Goal: Task Accomplishment & Management: Complete application form

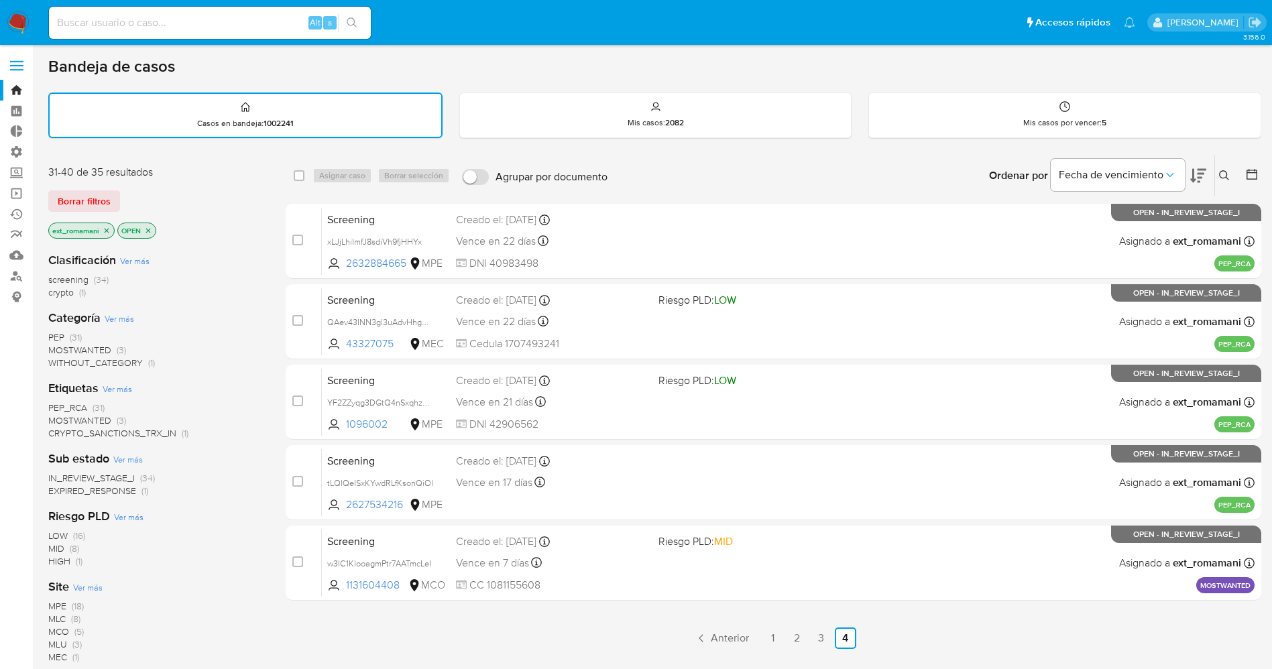
click at [13, 17] on img at bounding box center [18, 22] width 23 height 23
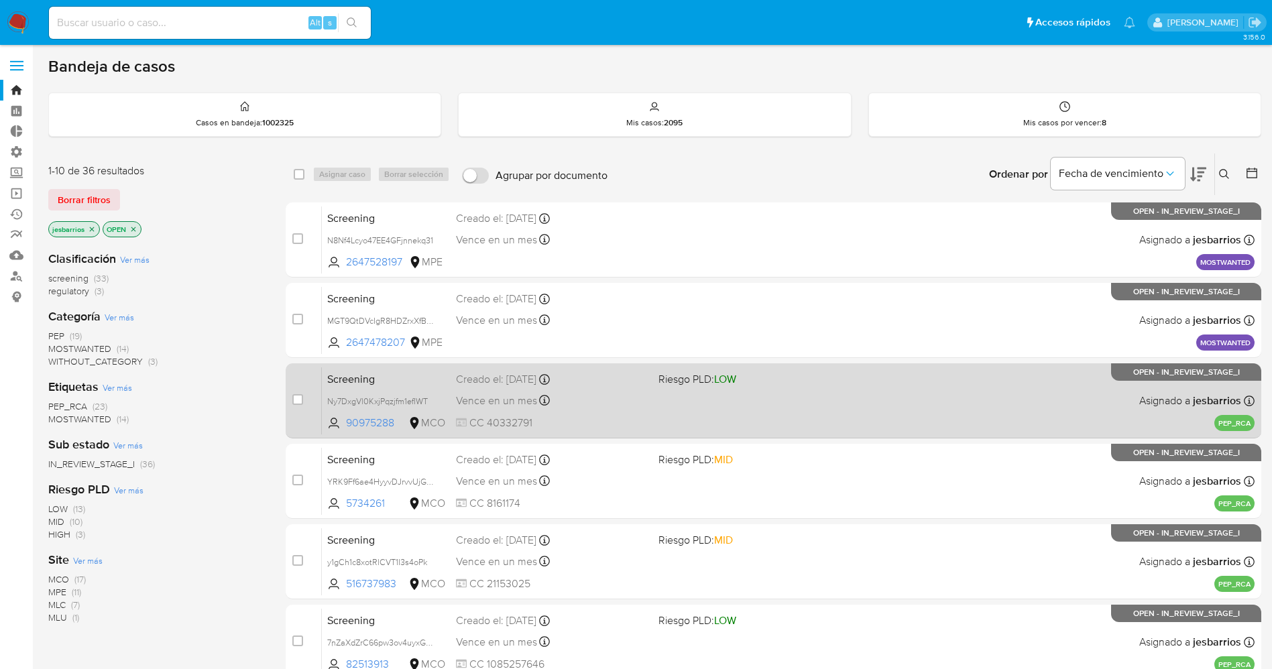
scroll to position [389, 0]
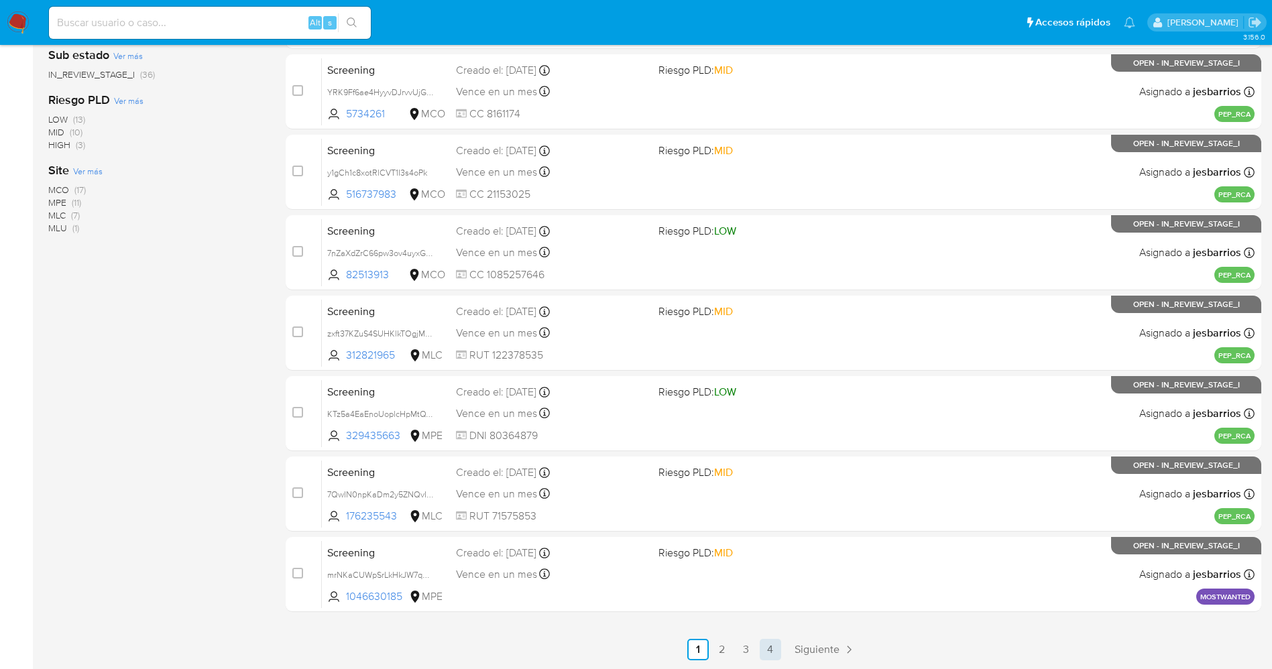
click at [767, 650] on link "4" at bounding box center [769, 649] width 21 height 21
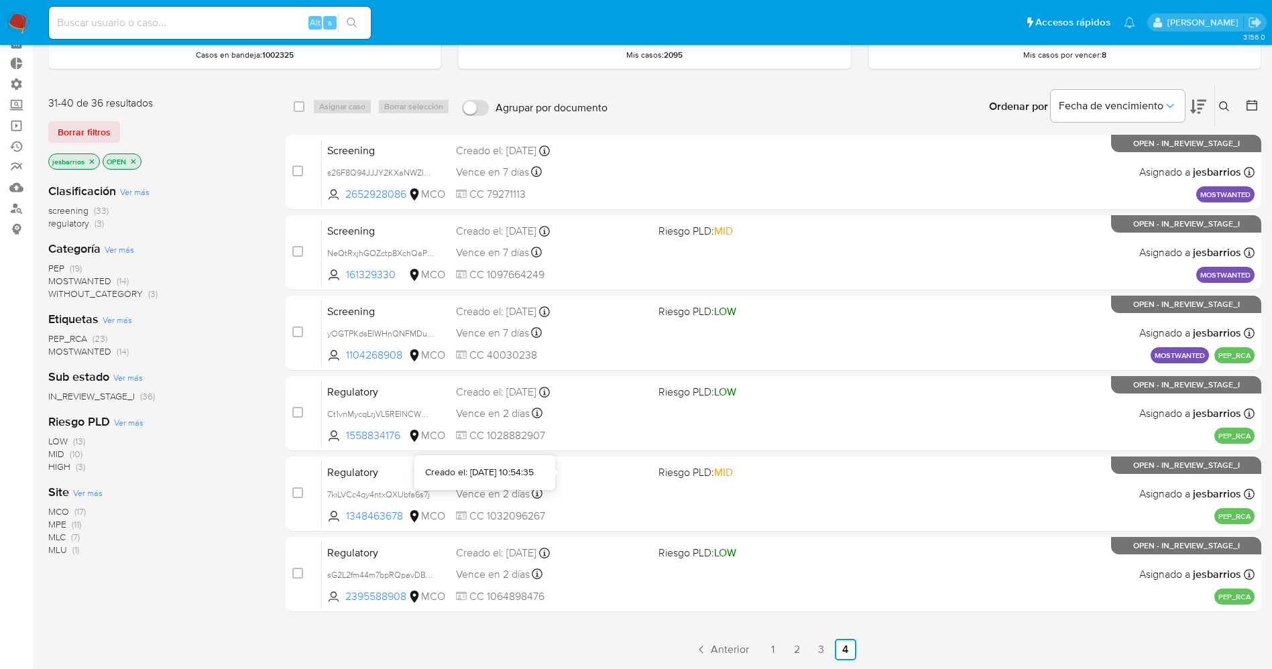
scroll to position [99, 0]
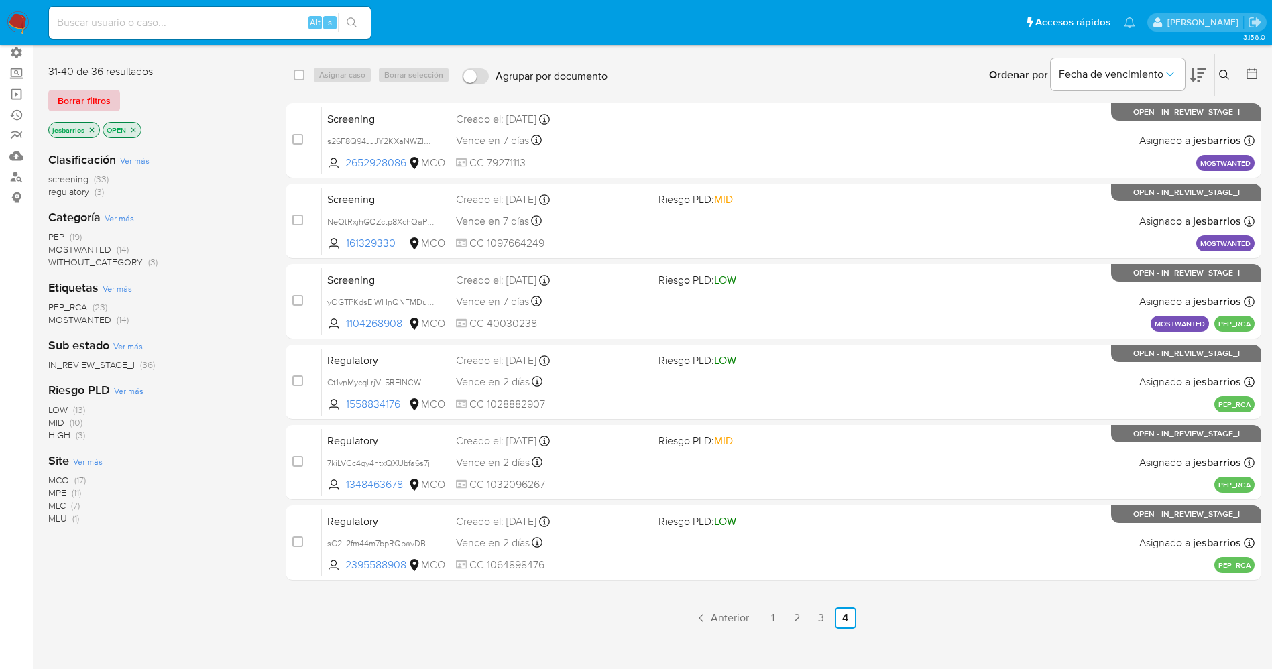
click at [103, 99] on span "Borrar filtros" at bounding box center [84, 100] width 53 height 19
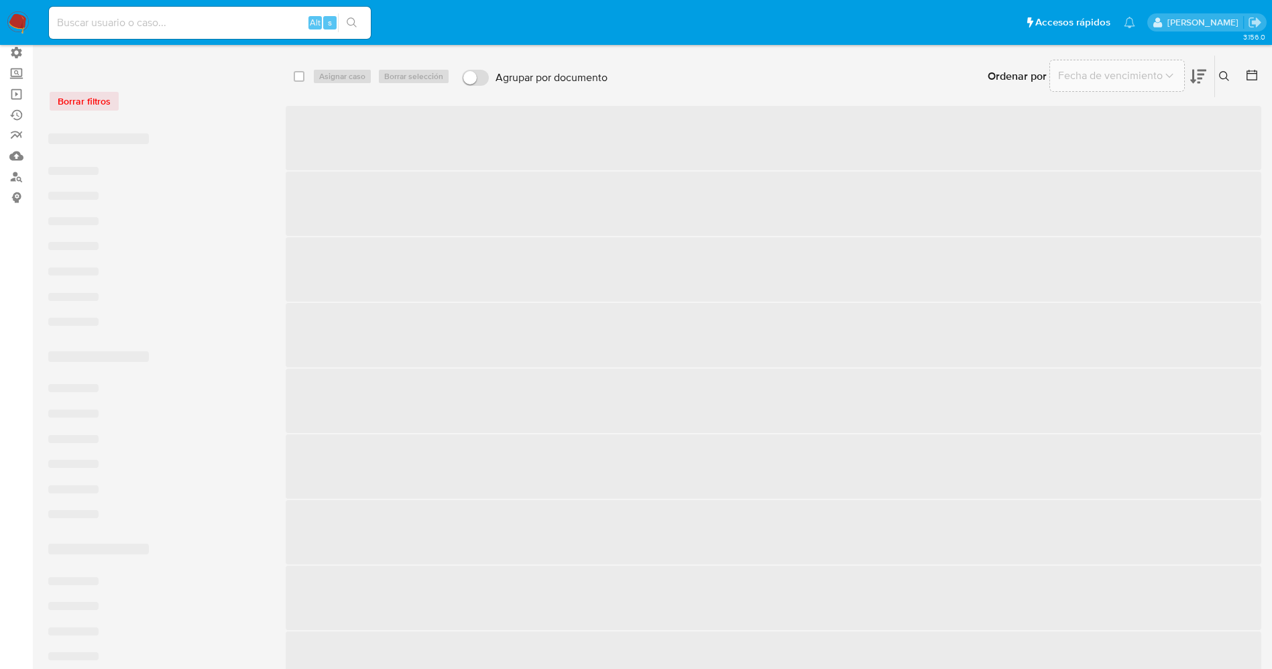
click at [147, 21] on input at bounding box center [210, 22] width 322 height 17
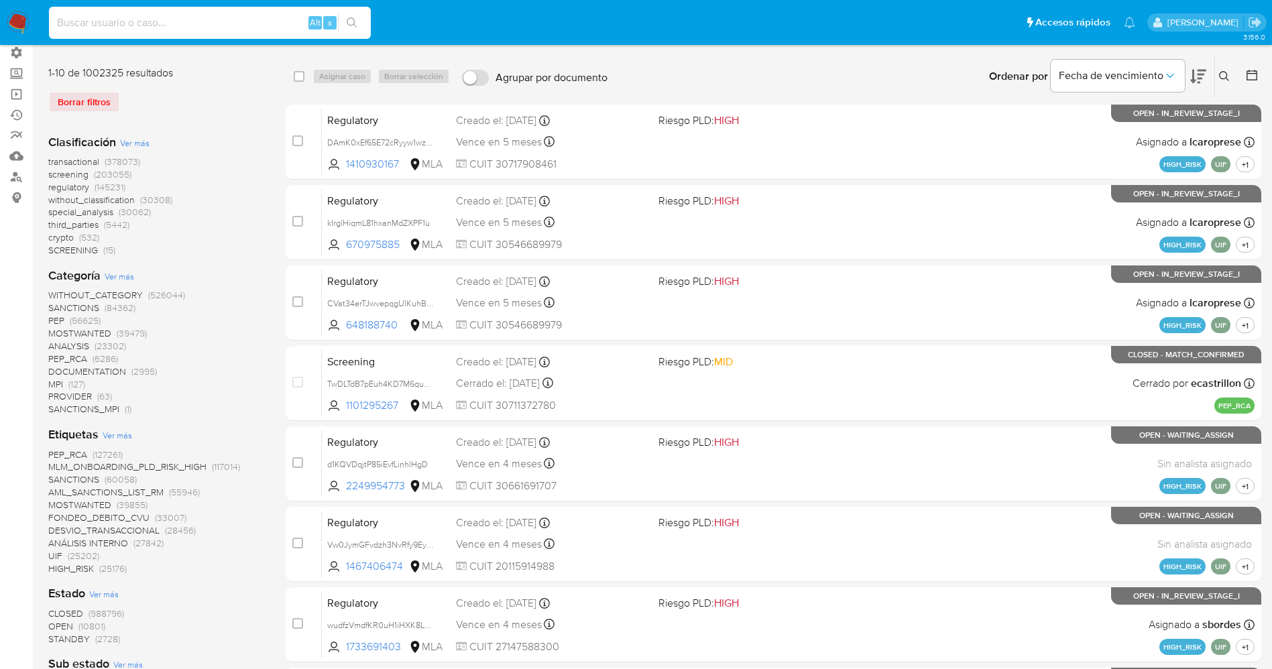
paste input "1710442733"
type input "1710442733"
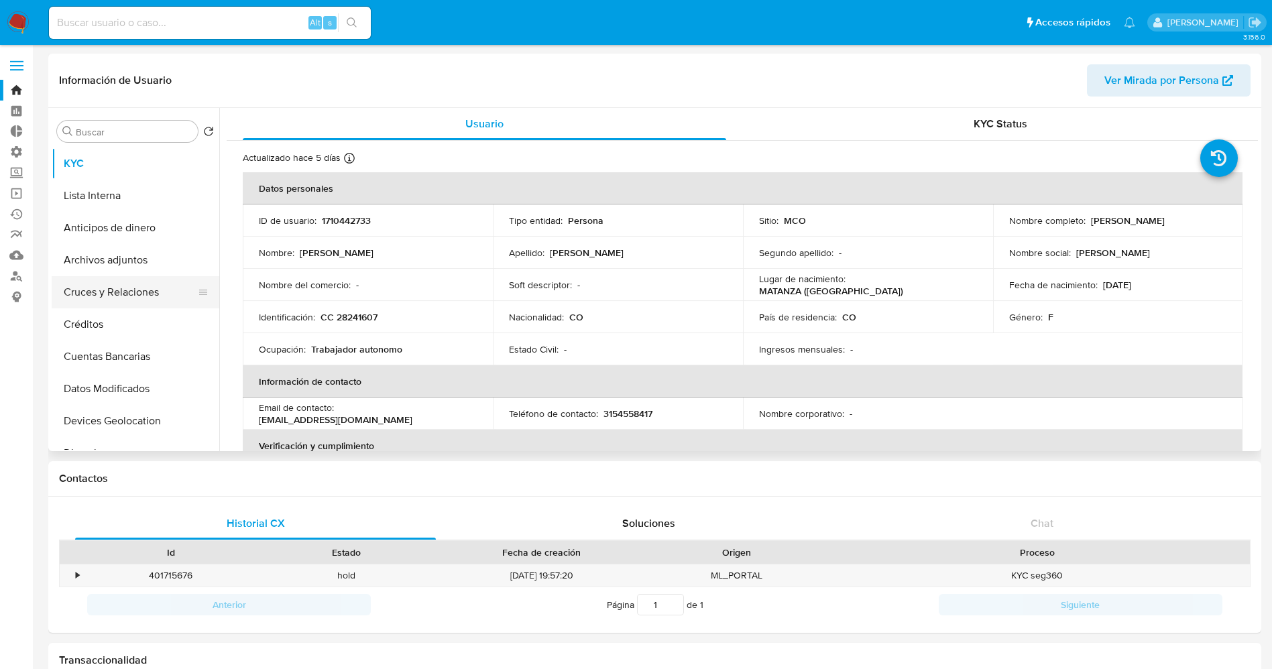
select select "10"
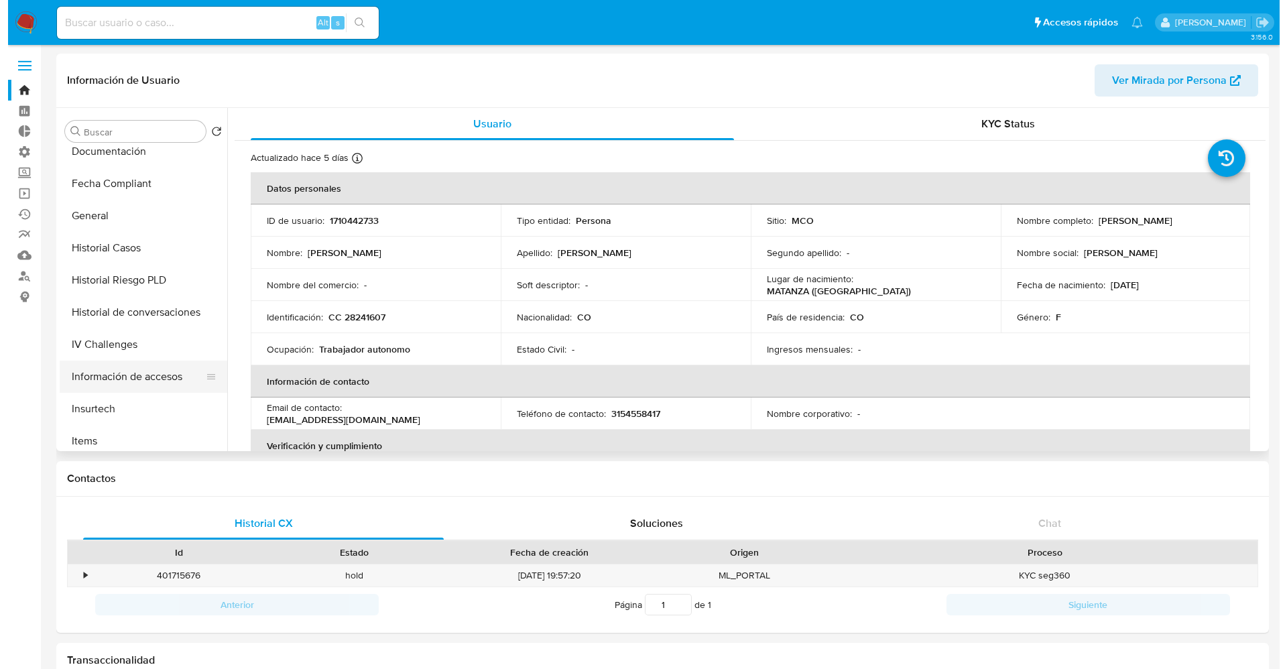
scroll to position [365, 0]
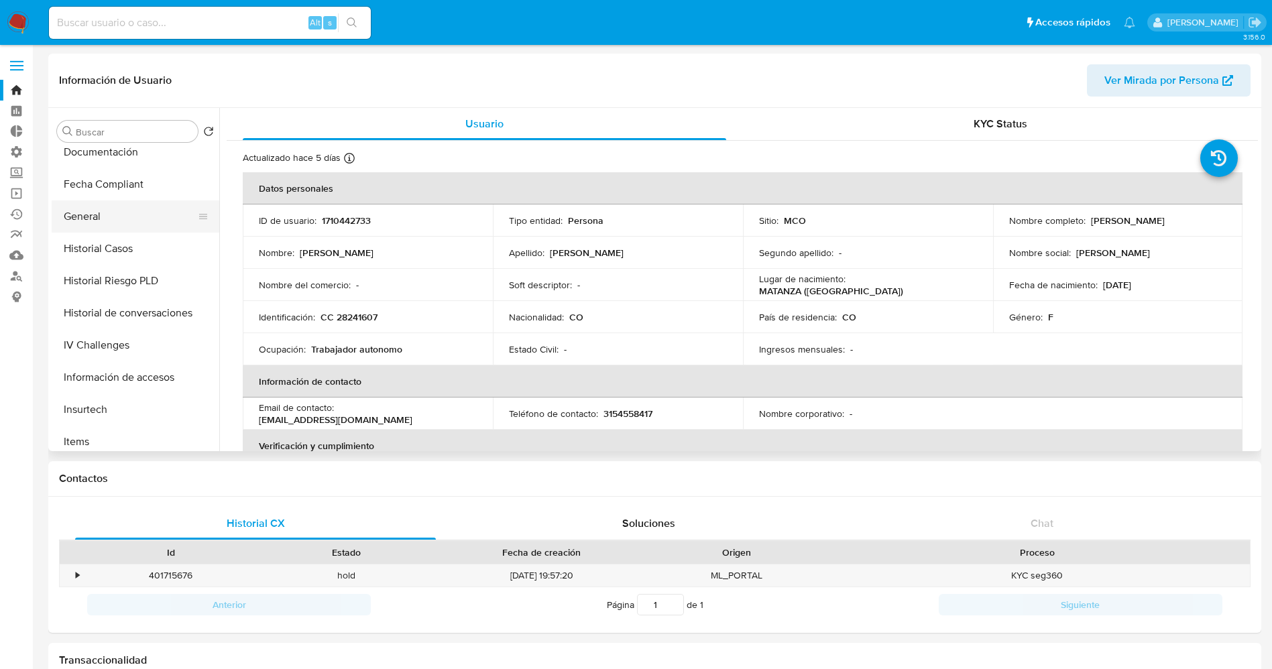
click at [115, 211] on button "General" at bounding box center [130, 216] width 157 height 32
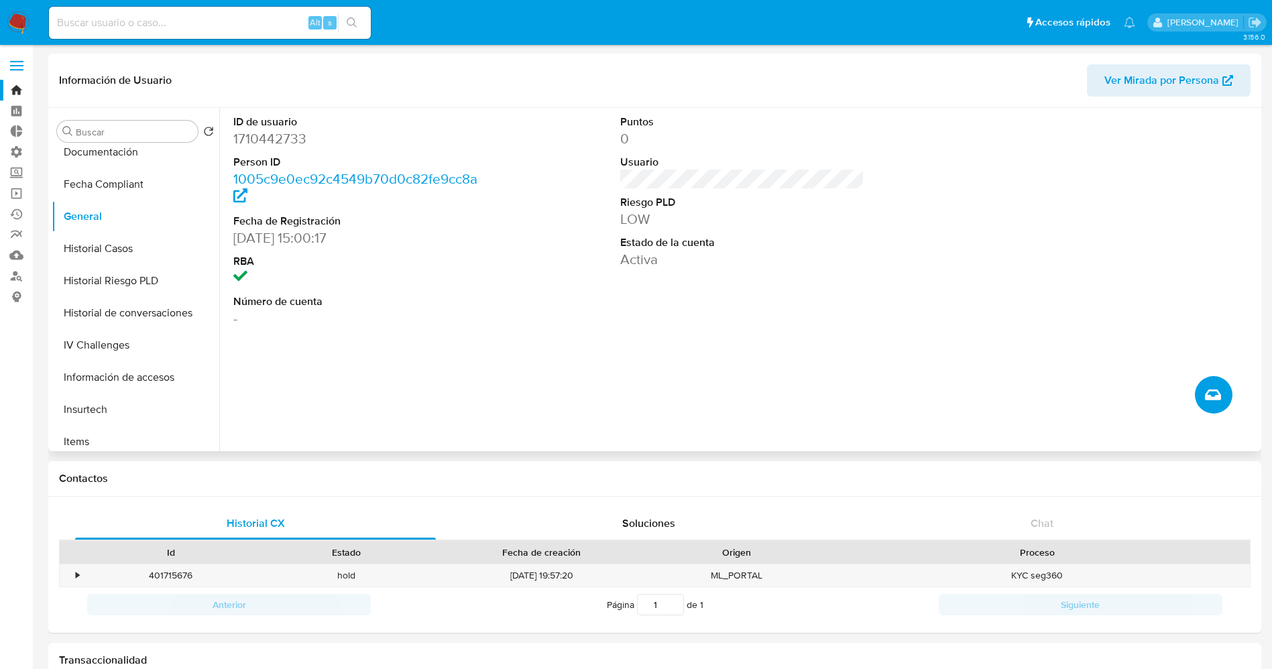
click at [1225, 393] on button "Crear caso manual" at bounding box center [1213, 395] width 38 height 38
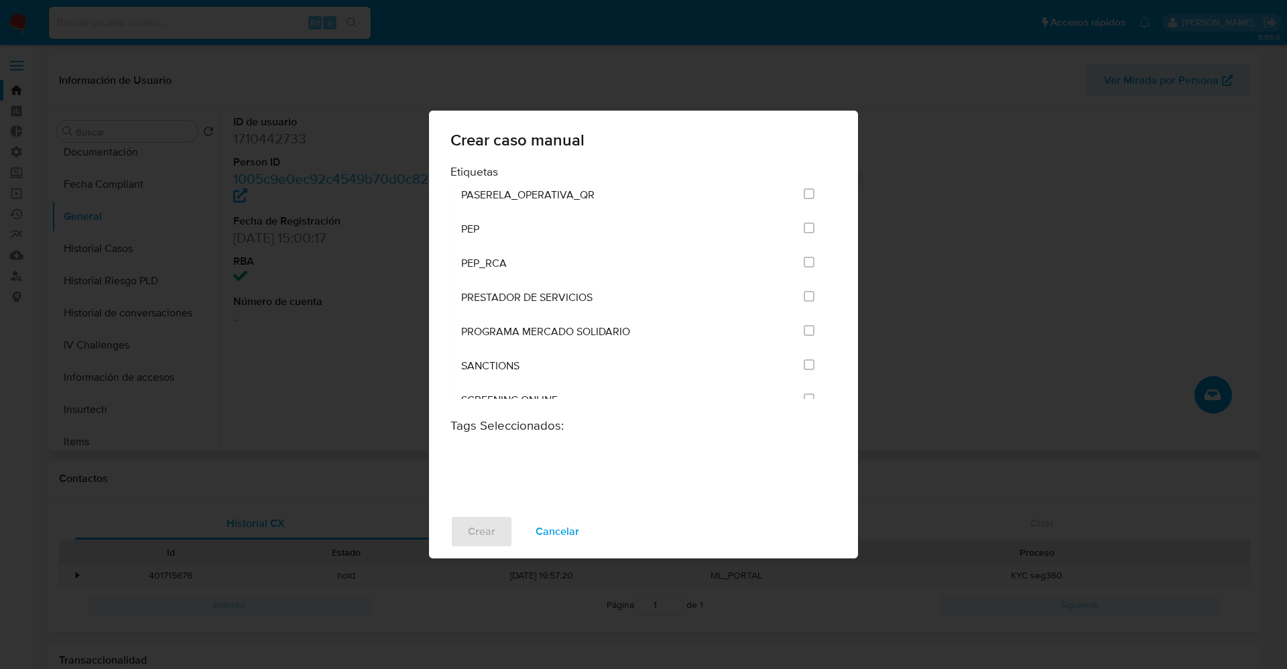
scroll to position [1508, 0]
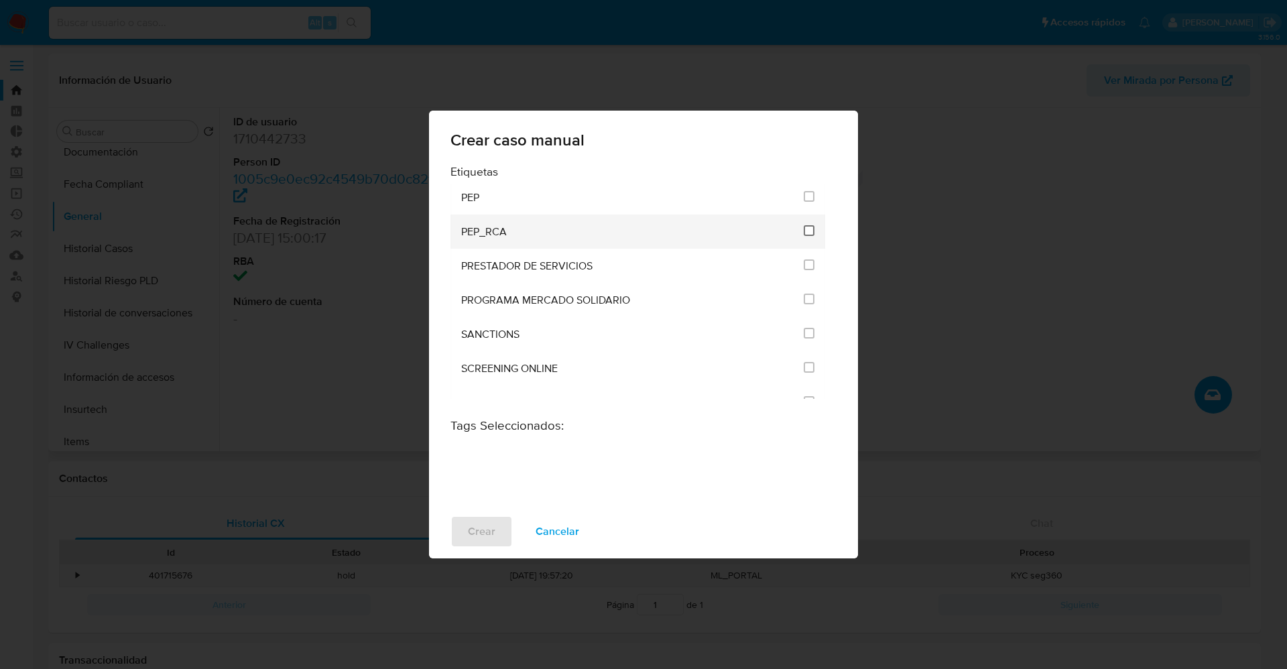
click at [806, 226] on input "2536" at bounding box center [809, 230] width 11 height 11
checkbox input "true"
click at [497, 525] on button "Crear" at bounding box center [481, 531] width 62 height 32
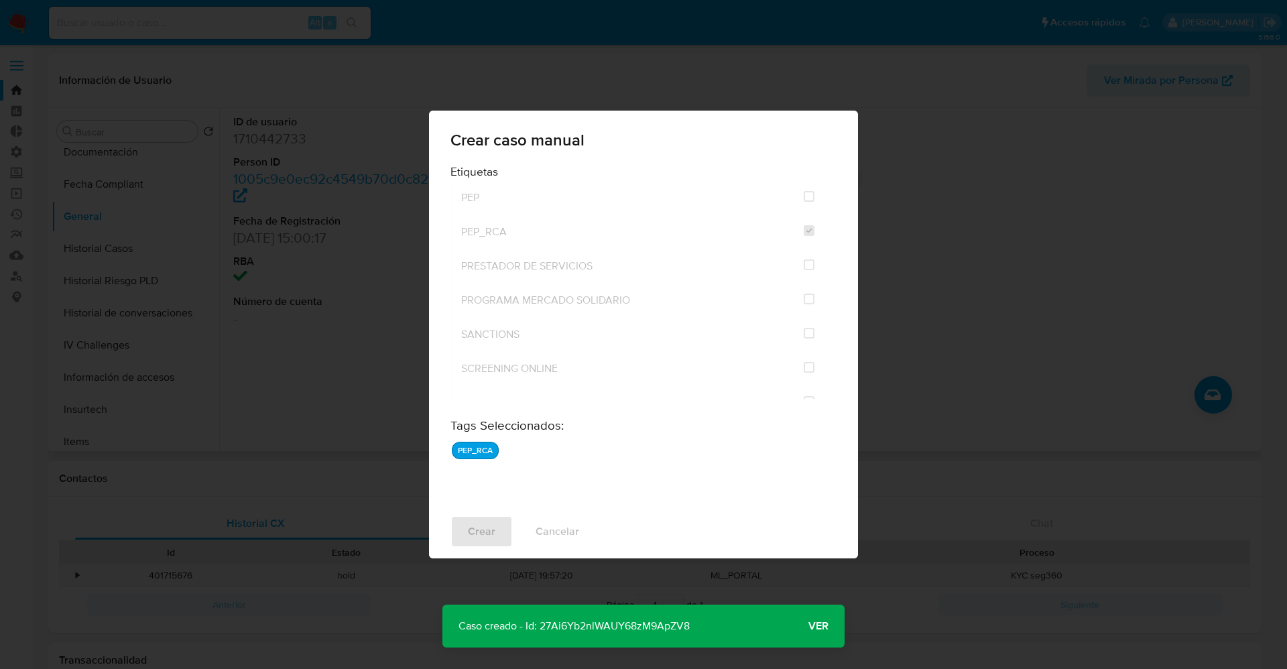
click at [810, 626] on span "Ver" at bounding box center [818, 626] width 20 height 0
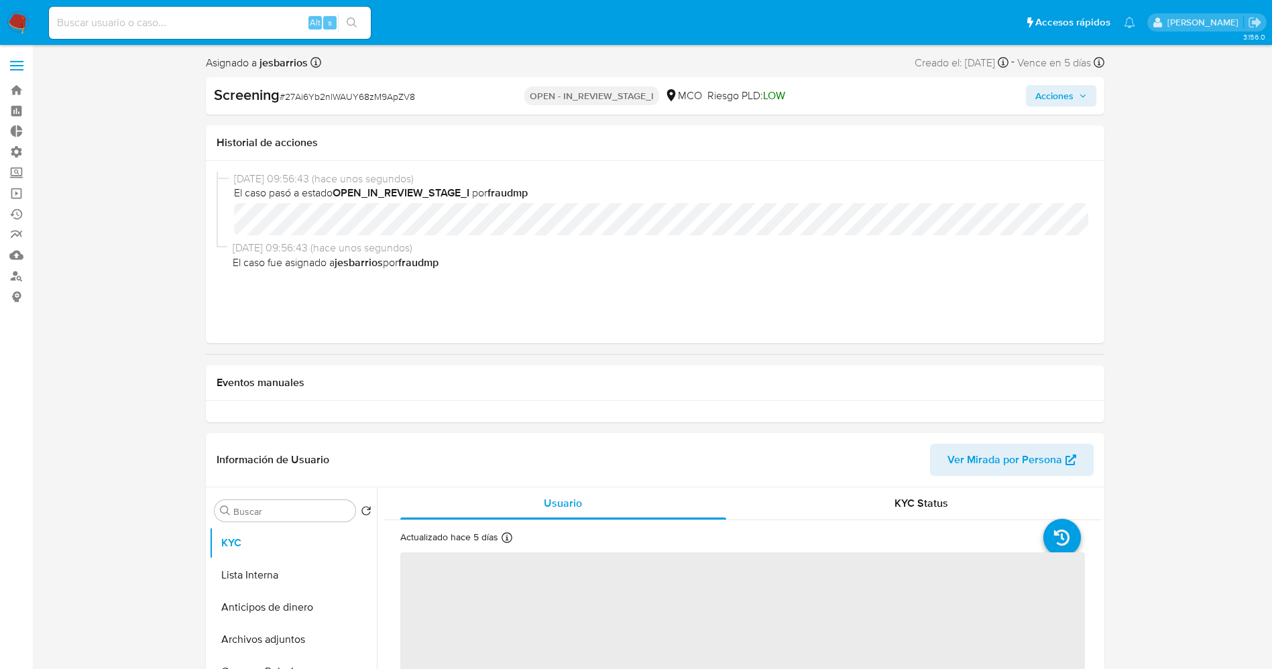
select select "10"
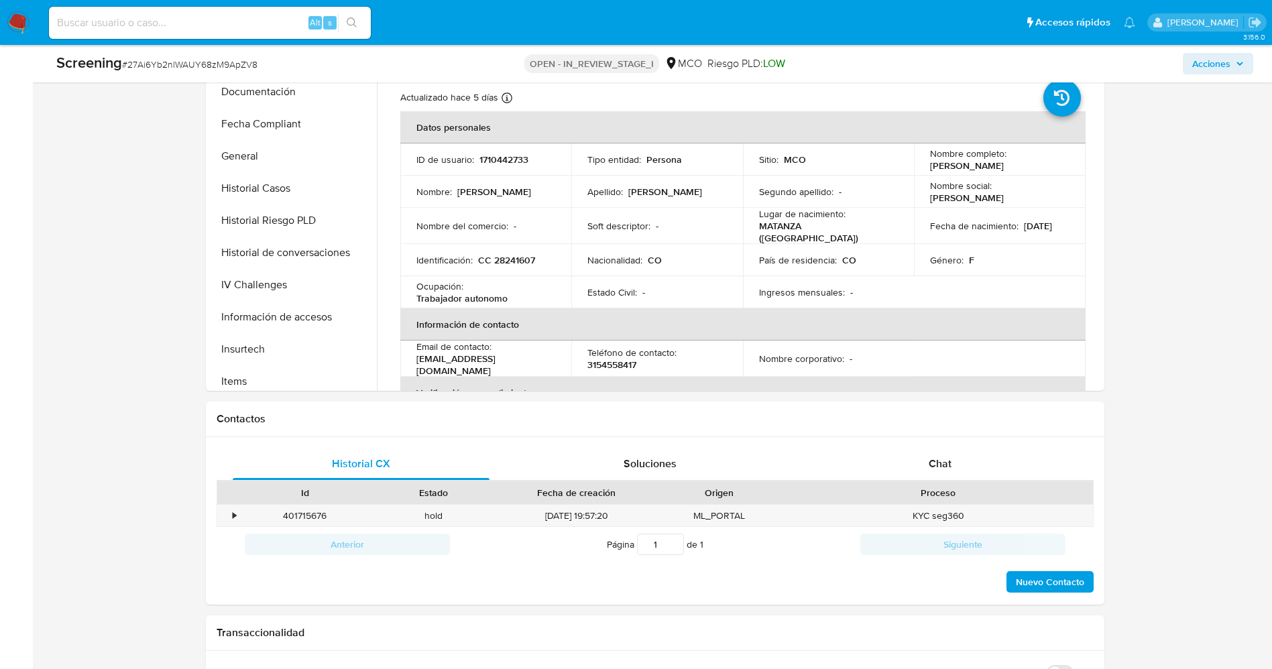
scroll to position [302, 0]
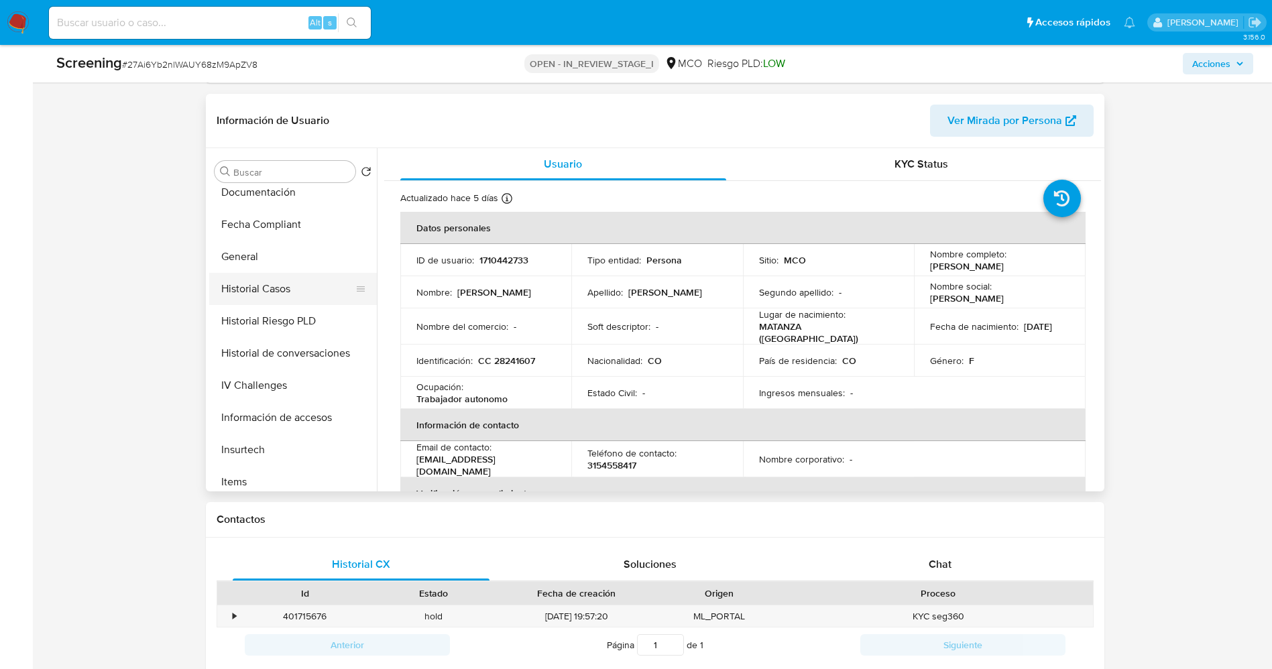
click at [281, 296] on button "Historial Casos" at bounding box center [287, 289] width 157 height 32
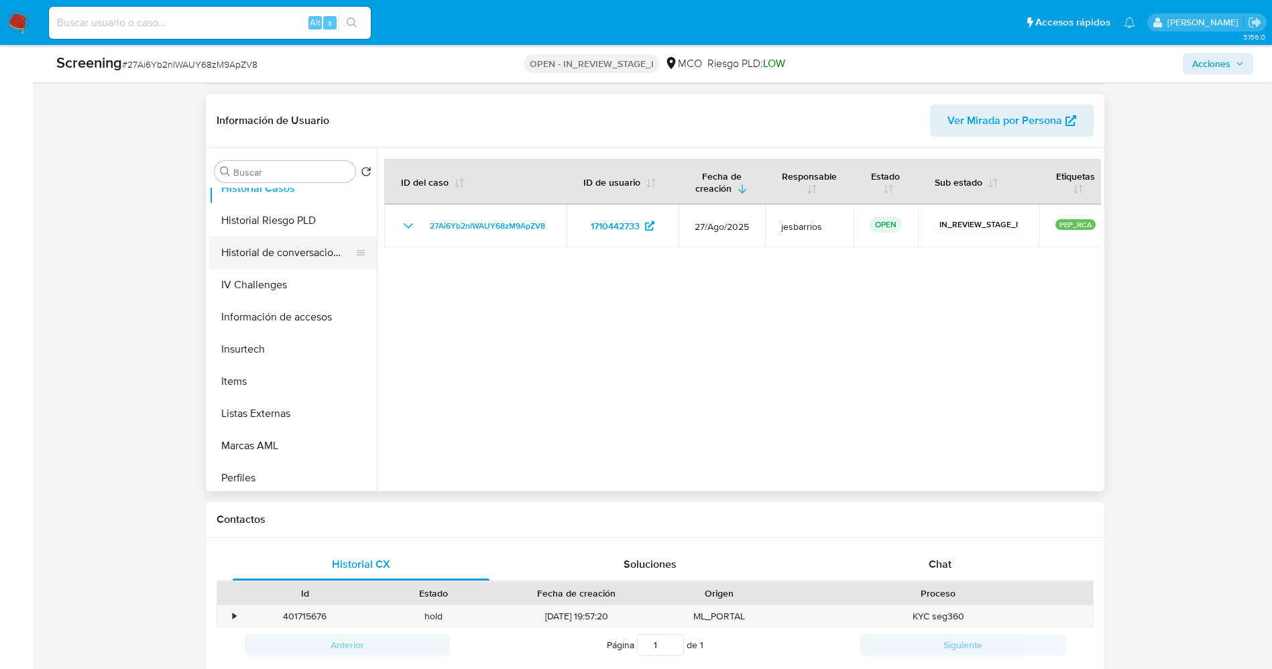
scroll to position [566, 0]
click at [290, 313] on button "Listas Externas" at bounding box center [287, 313] width 157 height 32
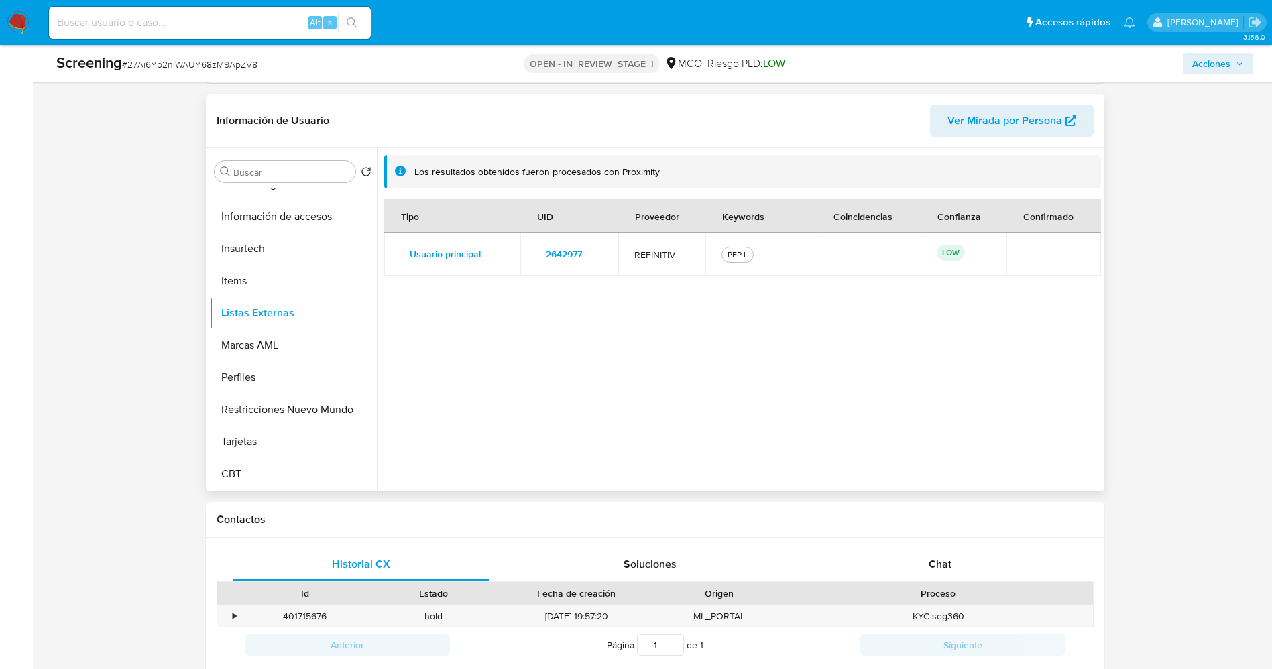
click at [555, 259] on span "2642977" at bounding box center [564, 254] width 36 height 19
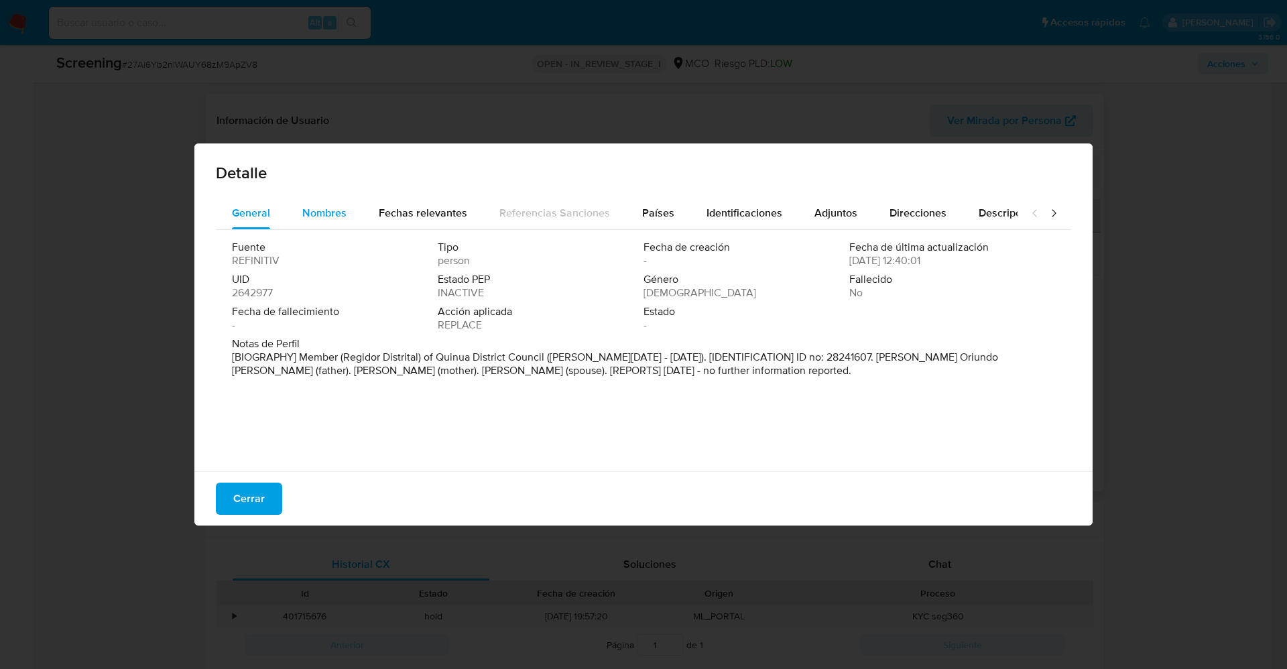
click at [353, 212] on button "Nombres" at bounding box center [324, 213] width 76 height 32
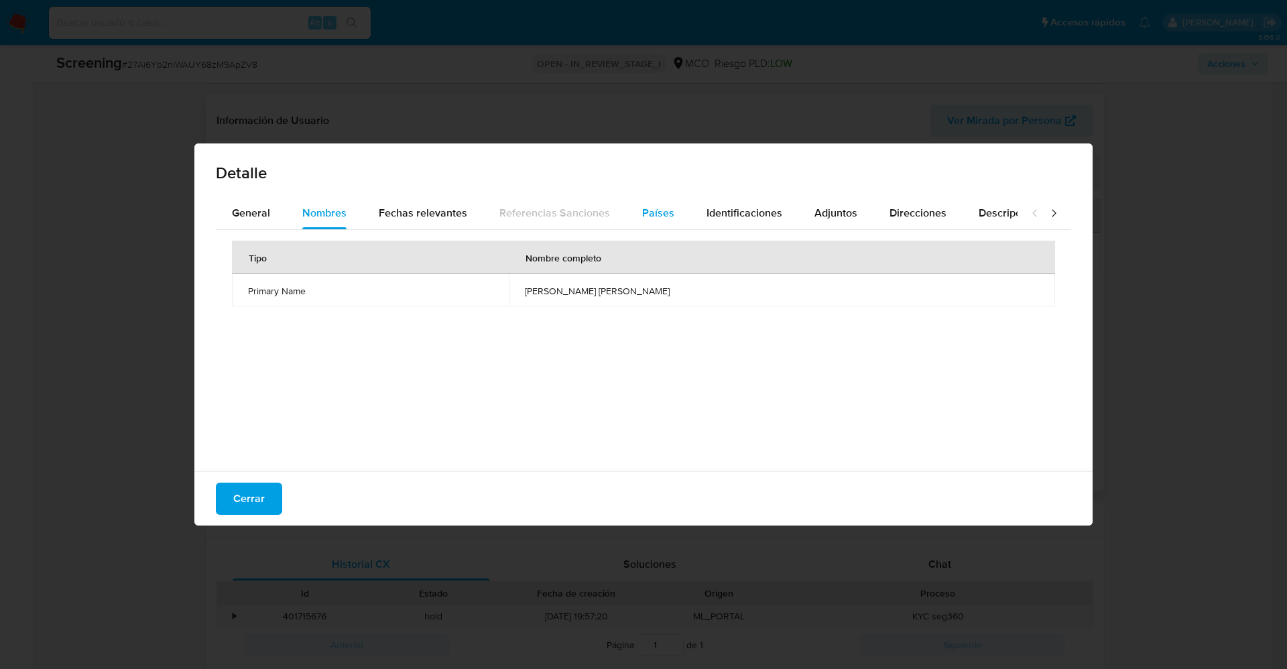
click at [647, 207] on span "Países" at bounding box center [658, 212] width 32 height 15
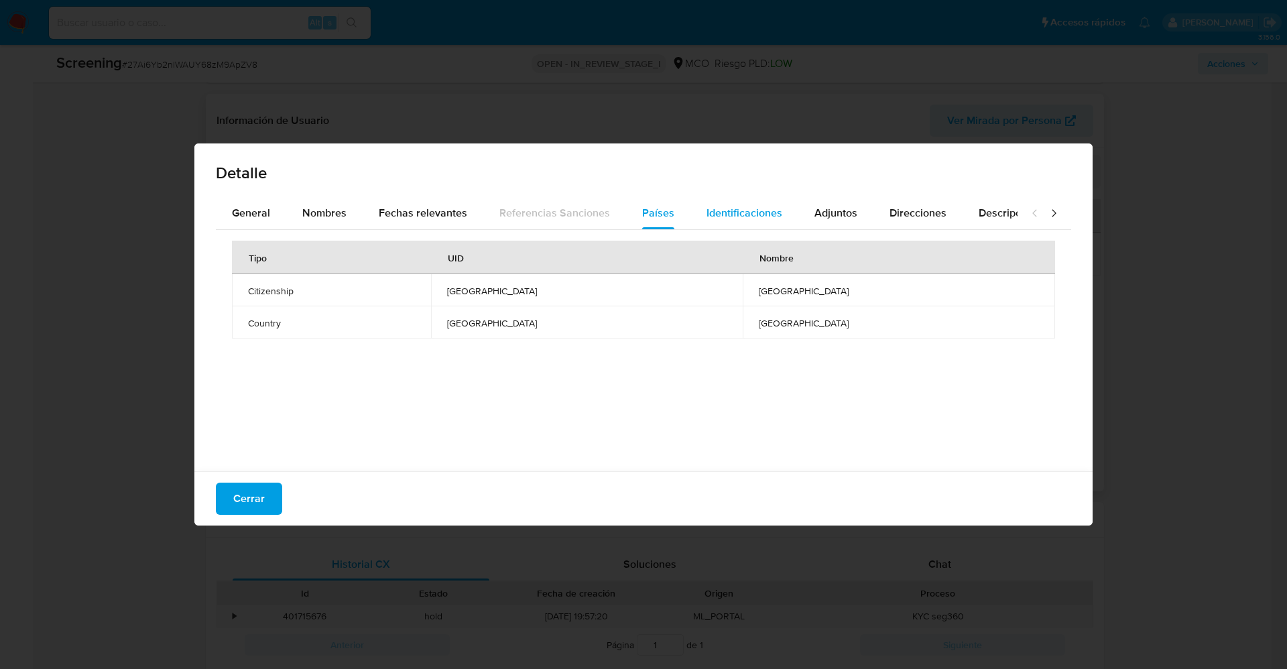
click at [706, 212] on span "Identificaciones" at bounding box center [744, 212] width 76 height 15
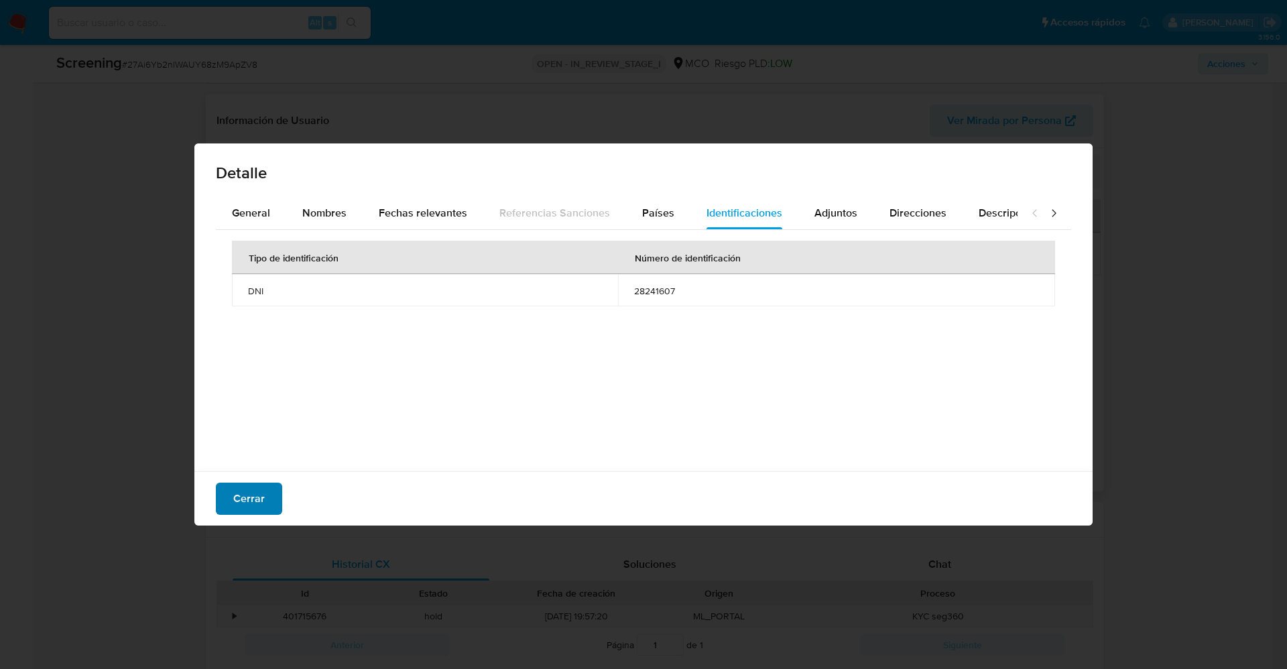
click at [224, 509] on button "Cerrar" at bounding box center [249, 499] width 66 height 32
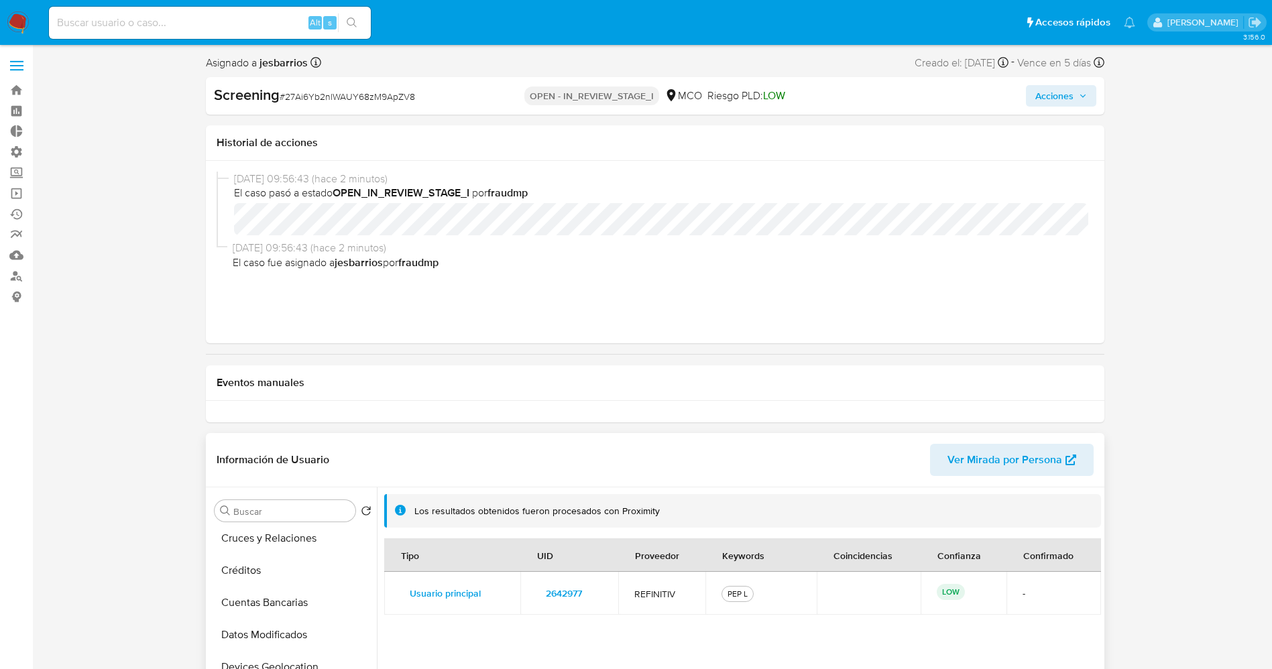
scroll to position [0, 0]
click at [257, 546] on button "KYC" at bounding box center [287, 543] width 157 height 32
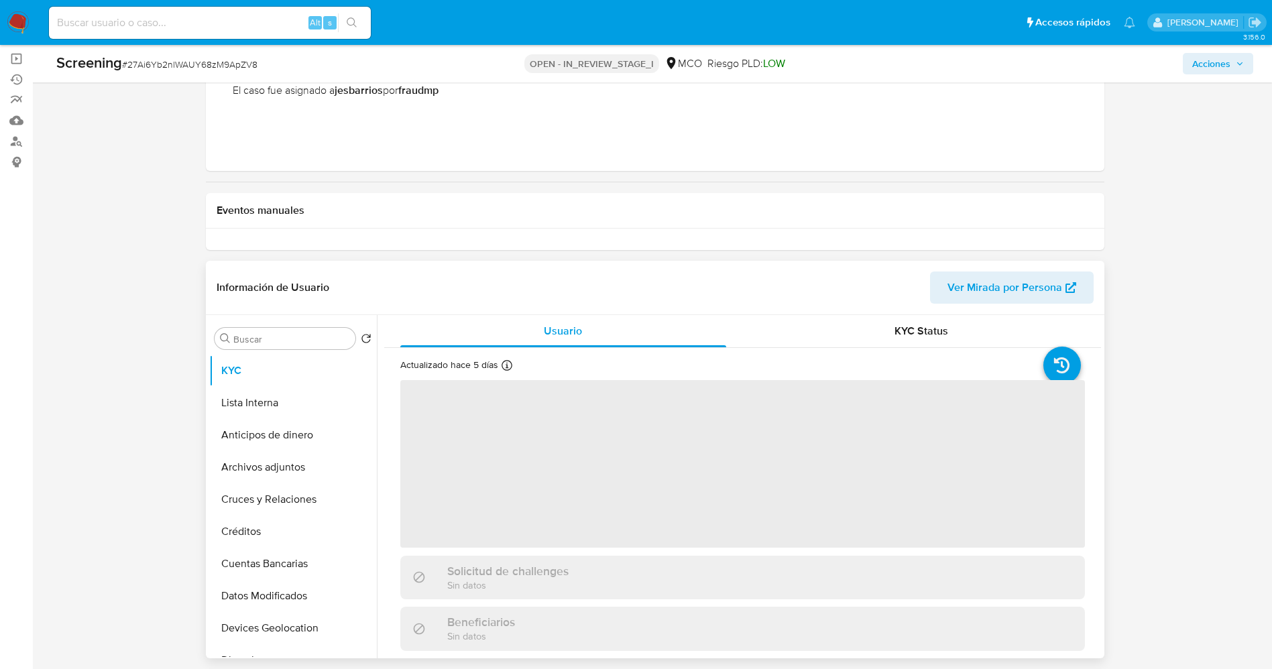
scroll to position [201, 0]
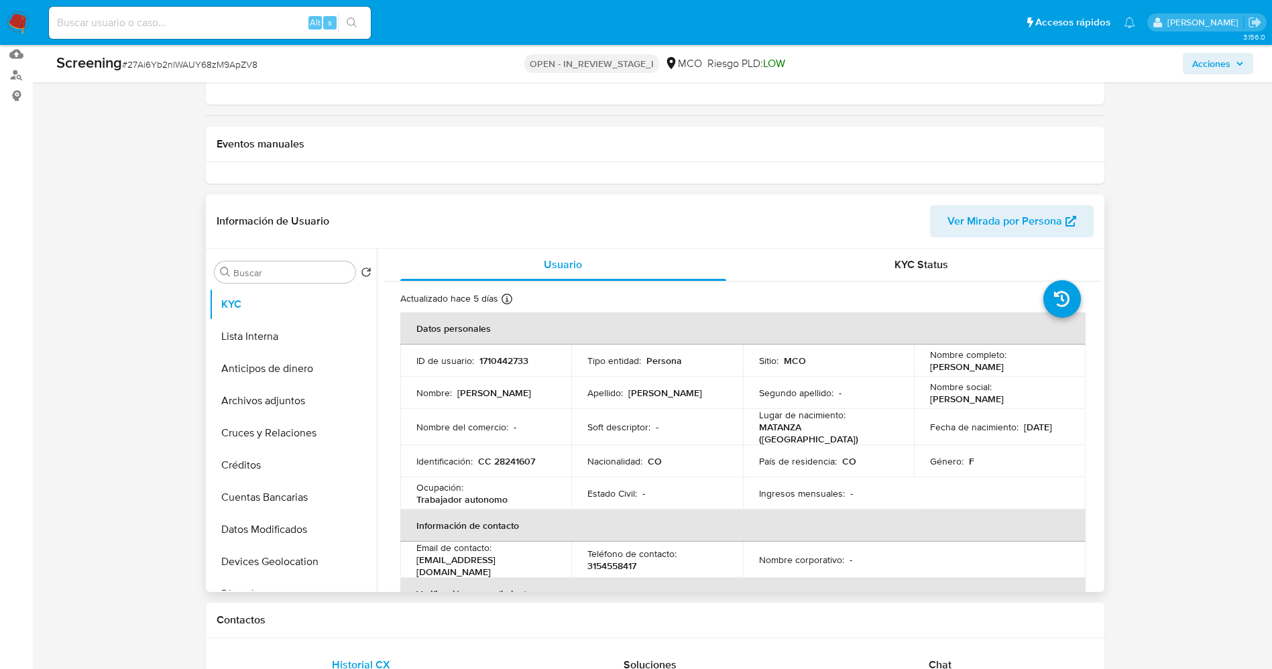
drag, startPoint x: 952, startPoint y: 365, endPoint x: 1042, endPoint y: 369, distance: 89.9
click at [1042, 369] on td "Nombre completo : [PERSON_NAME]" at bounding box center [1000, 361] width 172 height 32
copy p "[PERSON_NAME]"
drag, startPoint x: 489, startPoint y: 454, endPoint x: 536, endPoint y: 459, distance: 47.2
click at [539, 460] on div "Identificación : CC 28241607" at bounding box center [485, 461] width 139 height 12
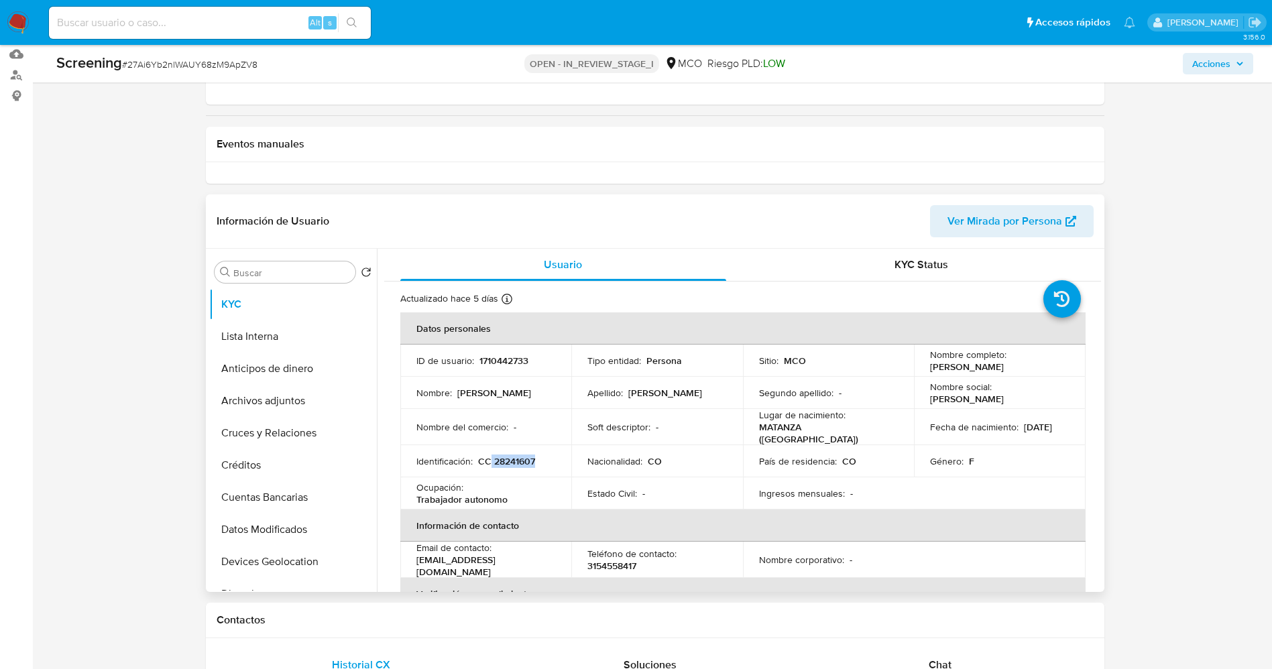
copy p "28241607"
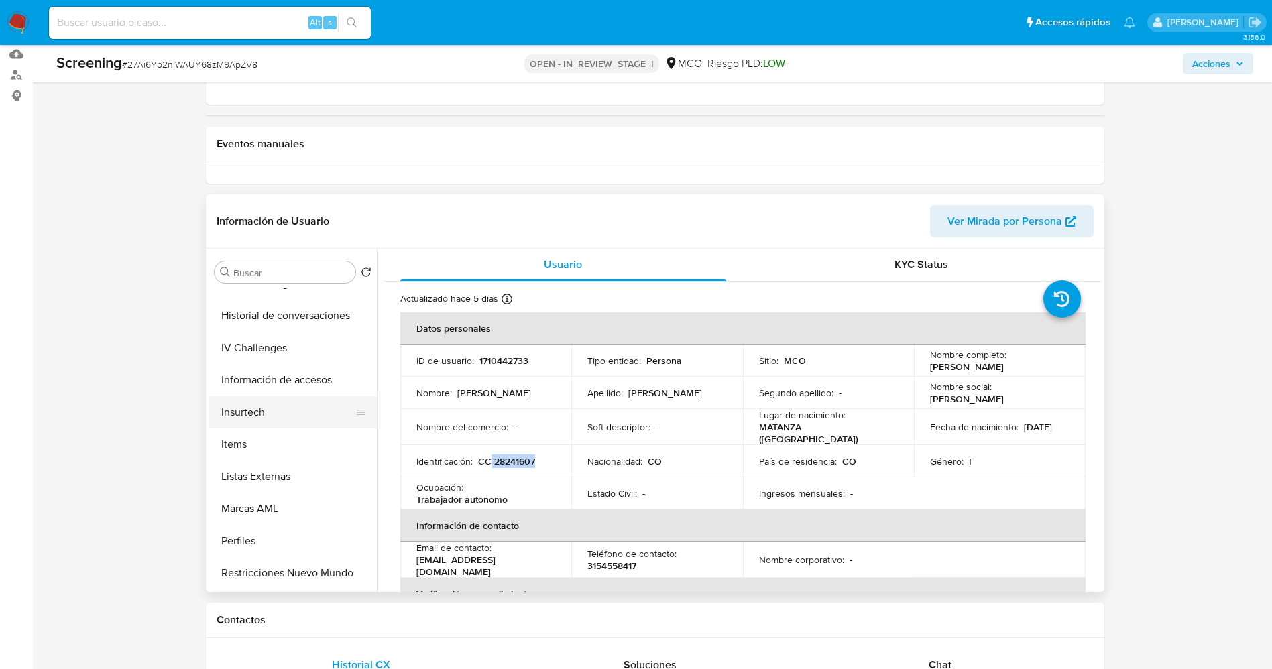
scroll to position [566, 0]
click at [308, 414] on button "Listas Externas" at bounding box center [287, 413] width 157 height 32
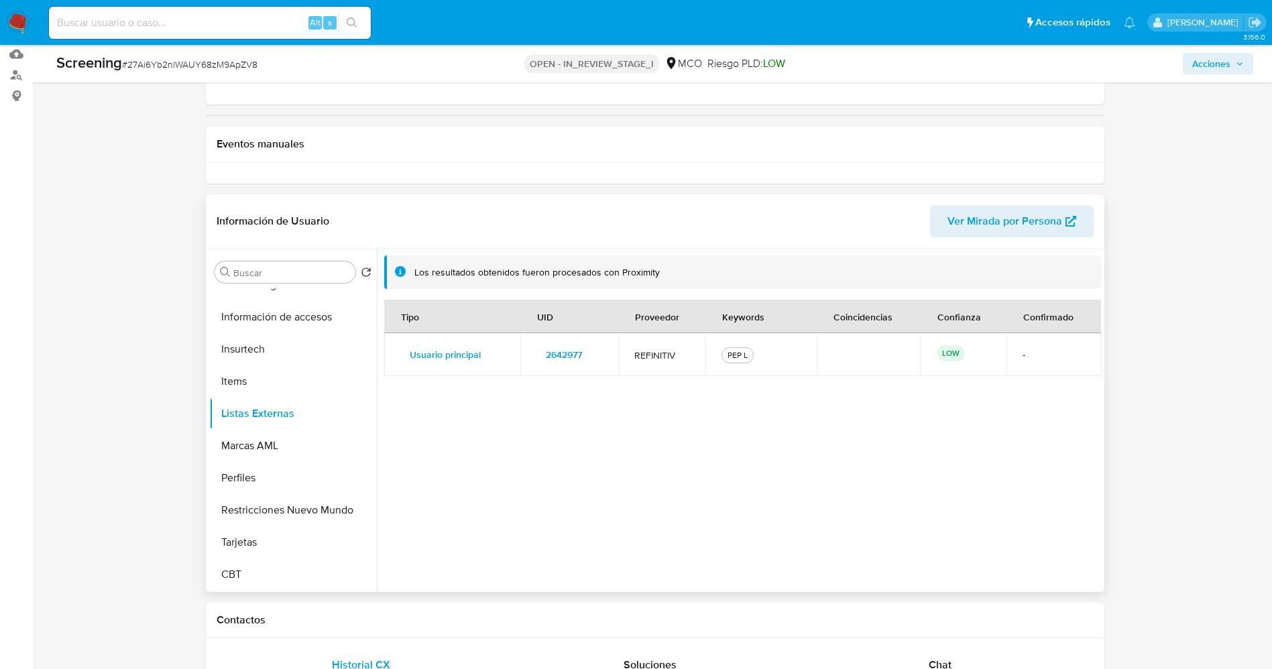
click at [552, 350] on span "2642977" at bounding box center [564, 354] width 36 height 19
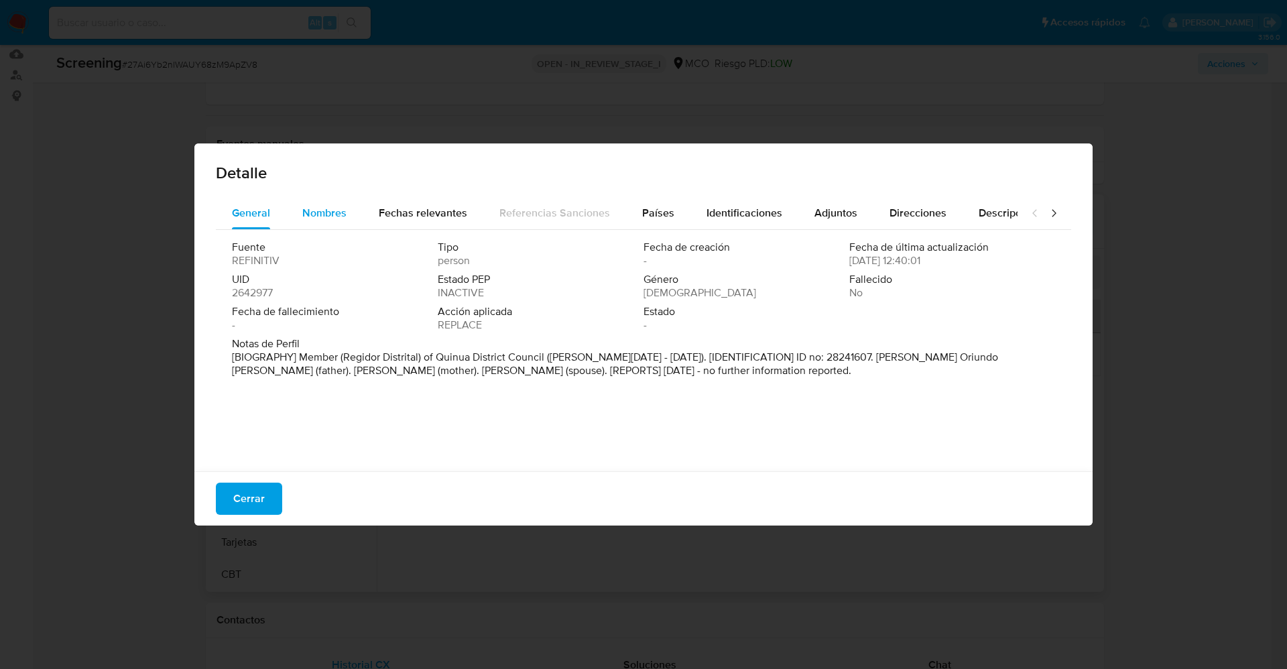
click at [321, 214] on span "Nombres" at bounding box center [324, 212] width 44 height 15
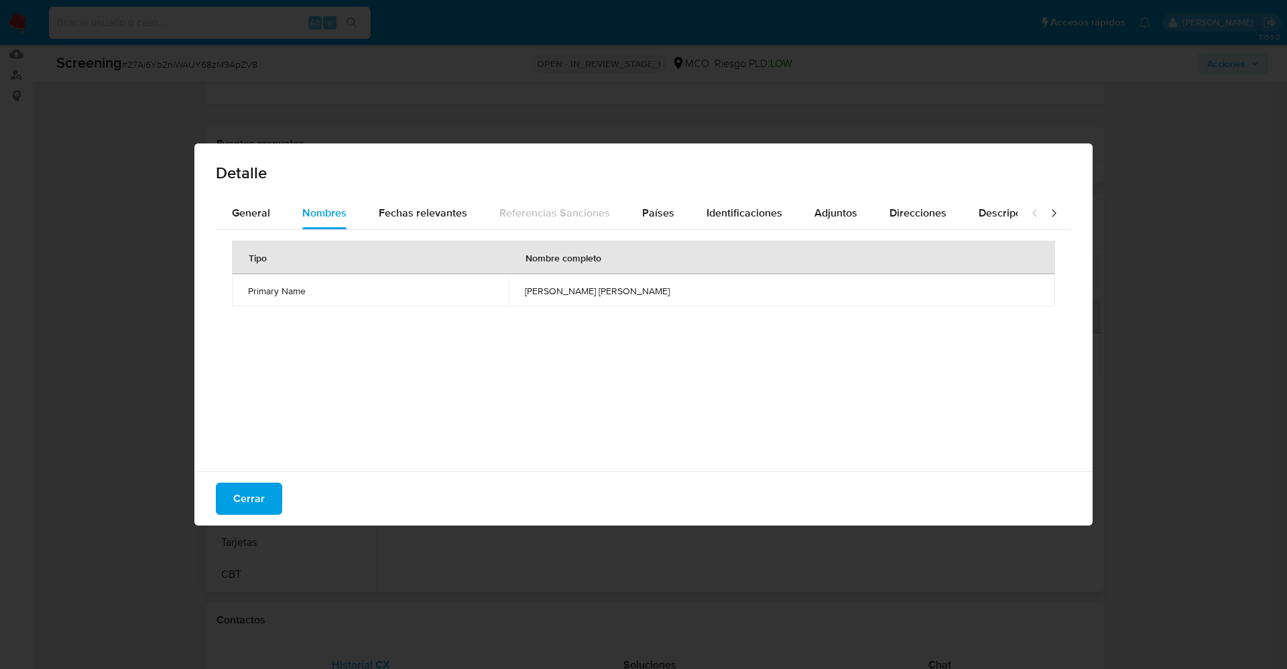
drag, startPoint x: 570, startPoint y: 295, endPoint x: 705, endPoint y: 288, distance: 135.6
click at [705, 288] on td "[PERSON_NAME] [PERSON_NAME]" at bounding box center [782, 290] width 546 height 32
click at [735, 206] on span "Identificaciones" at bounding box center [744, 212] width 76 height 15
drag, startPoint x: 618, startPoint y: 292, endPoint x: 715, endPoint y: 290, distance: 97.2
click at [715, 290] on td "28241607" at bounding box center [836, 290] width 437 height 32
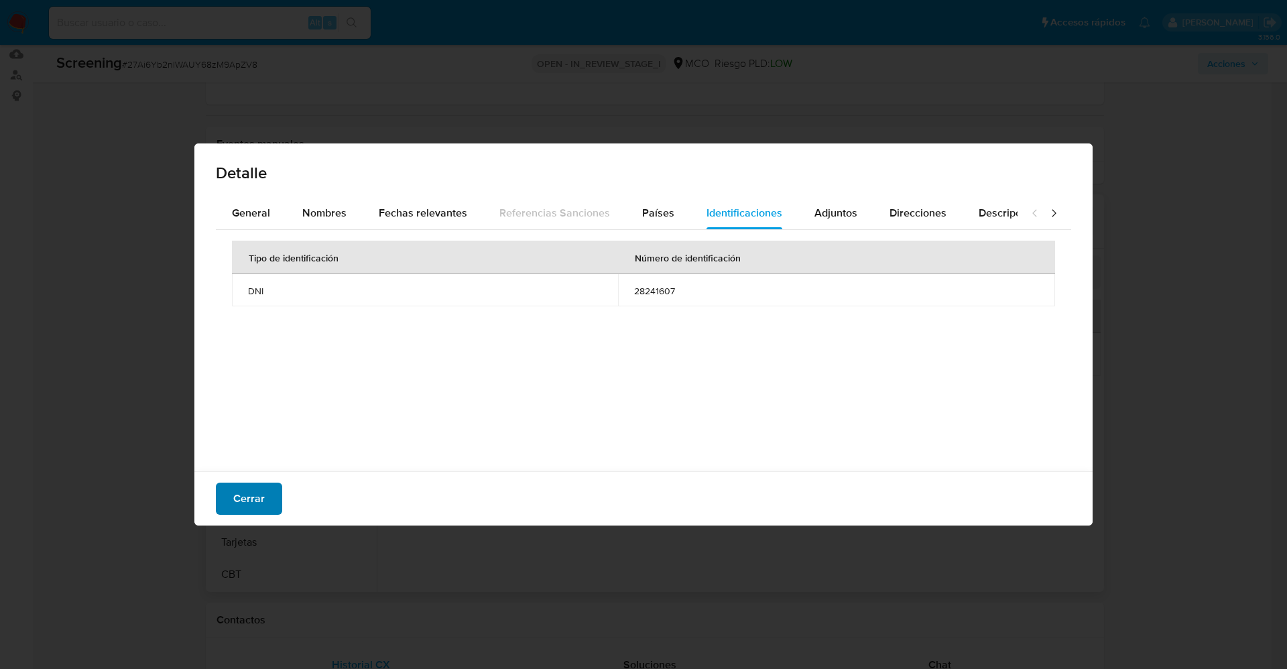
click at [259, 488] on span "Cerrar" at bounding box center [249, 498] width 32 height 29
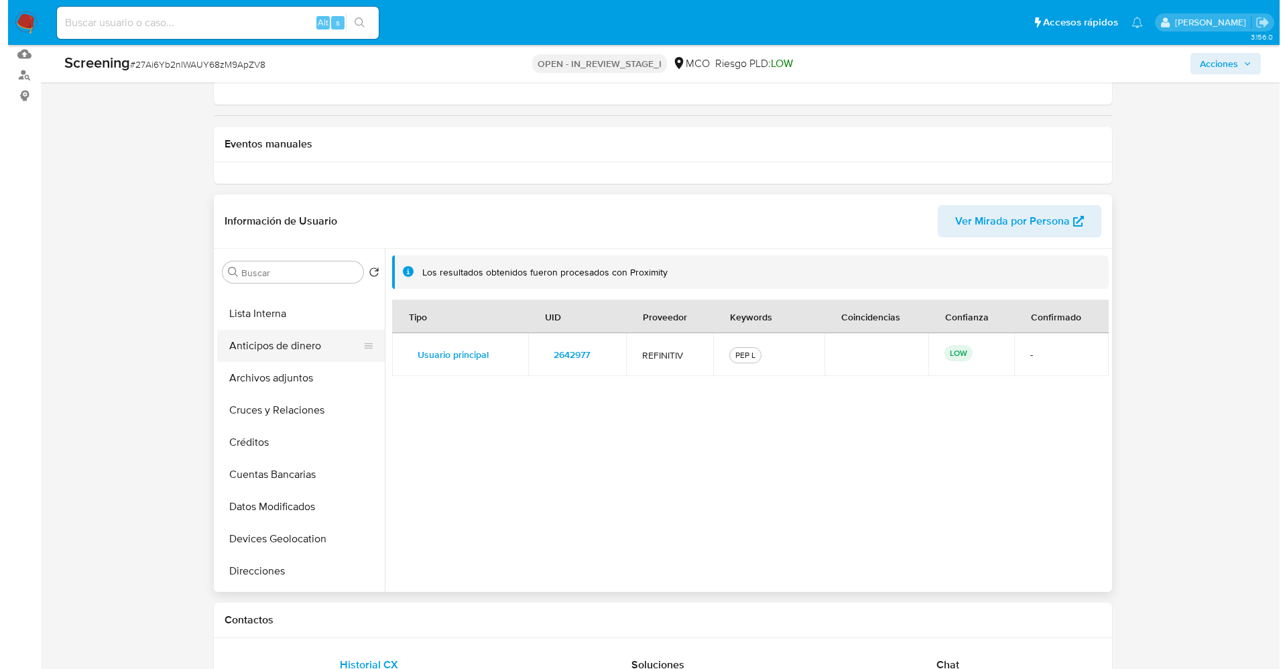
scroll to position [0, 0]
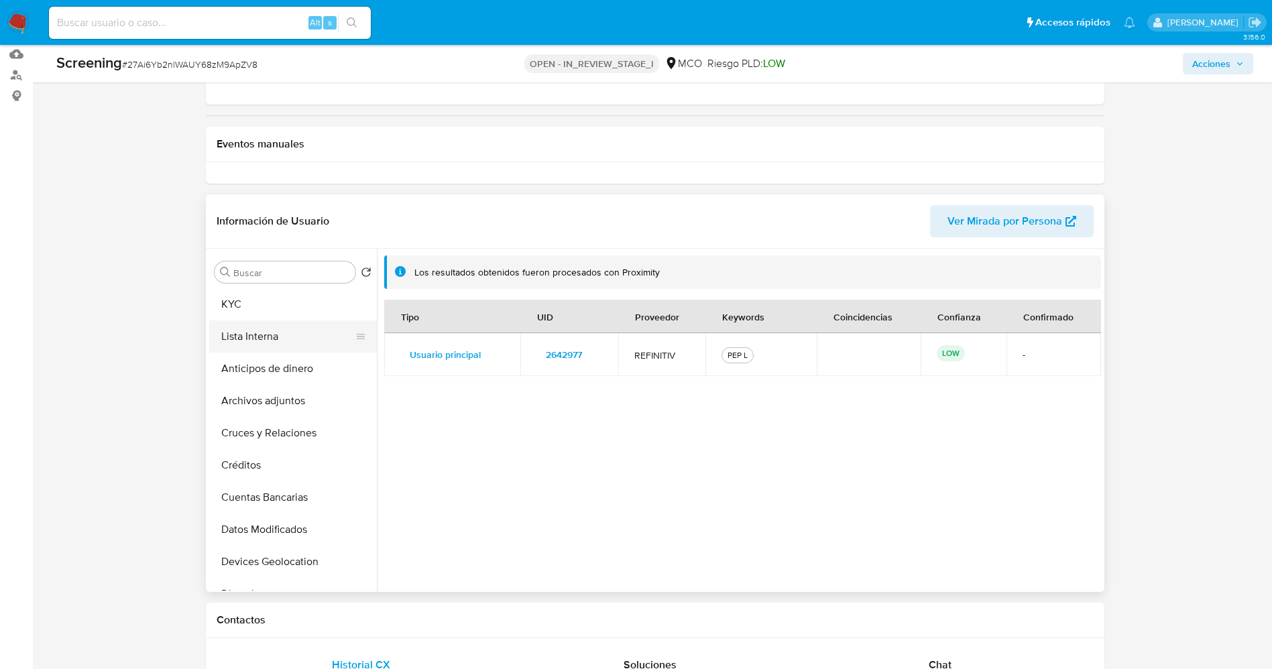
click at [287, 347] on button "Lista Interna" at bounding box center [287, 336] width 157 height 32
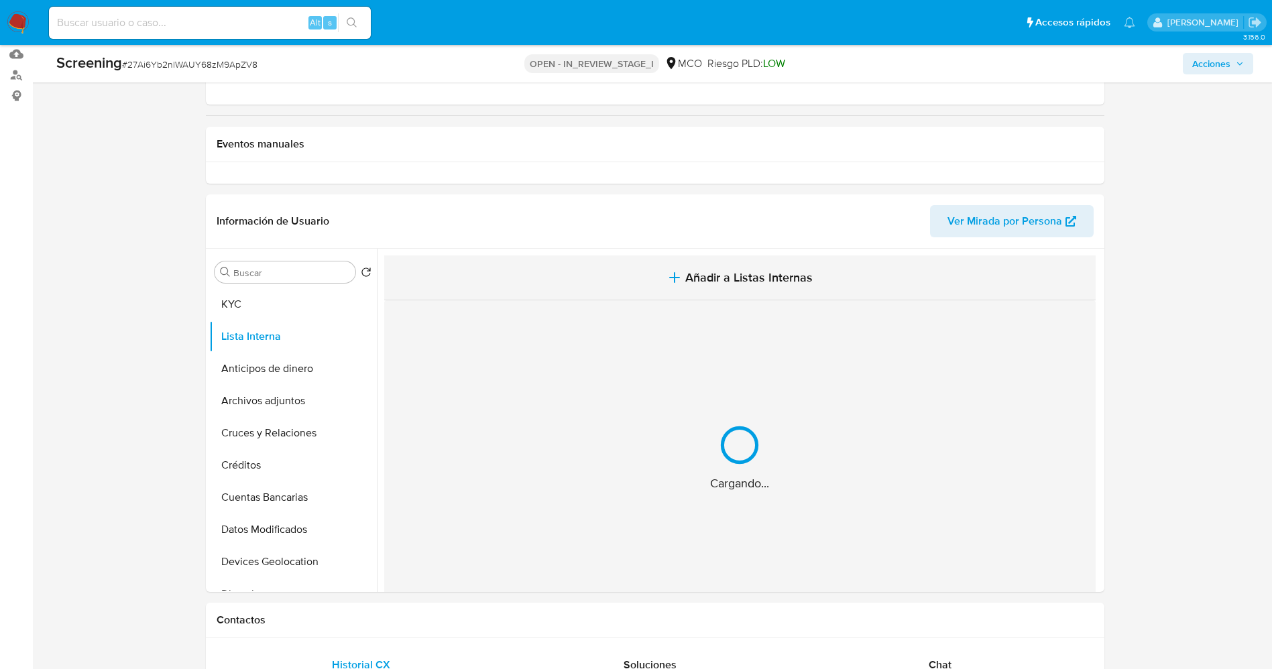
click at [682, 277] on button "Añadir a Listas Internas" at bounding box center [739, 277] width 711 height 45
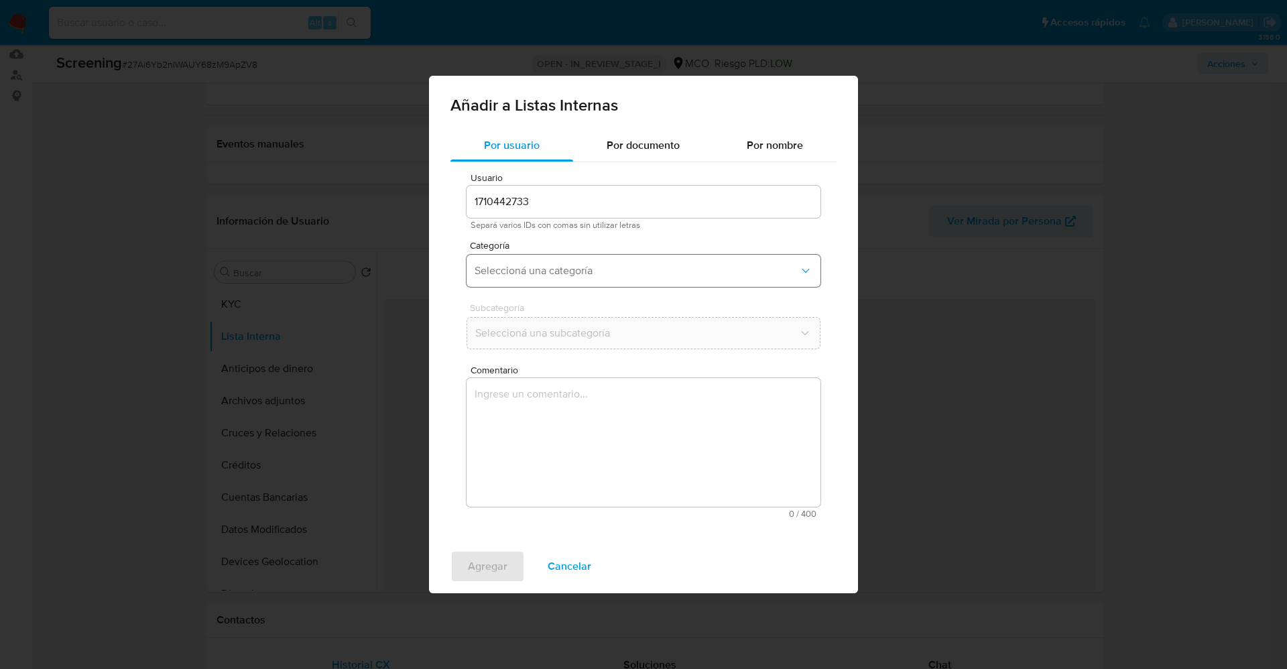
click at [579, 268] on span "Seleccioná una categoría" at bounding box center [637, 270] width 324 height 13
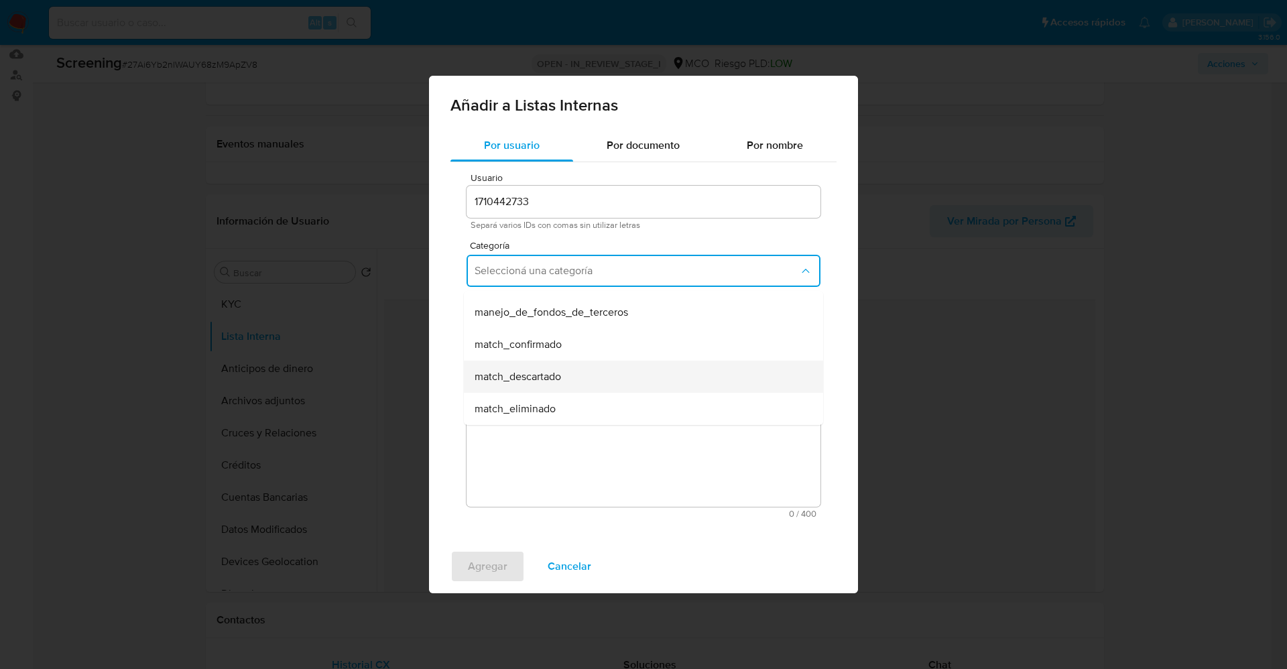
scroll to position [101, 0]
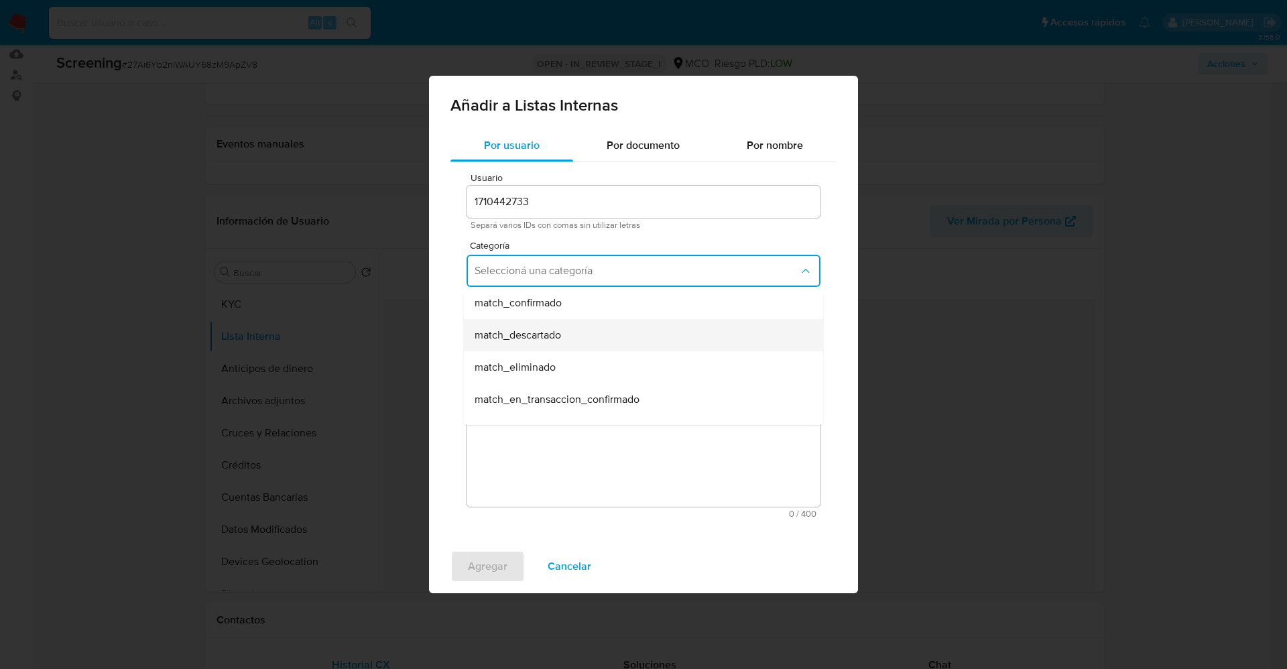
click at [581, 337] on div "match_descartado" at bounding box center [640, 335] width 330 height 32
click at [581, 335] on span "Seleccioná una subcategoría" at bounding box center [637, 332] width 324 height 13
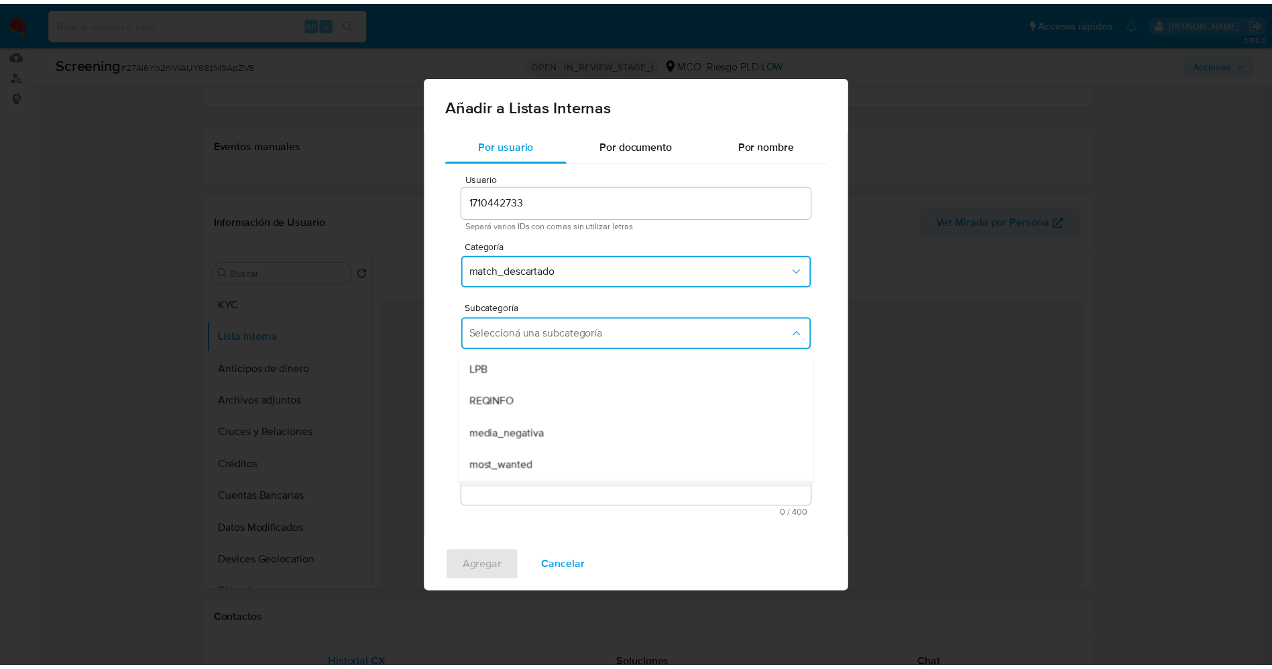
scroll to position [91, 0]
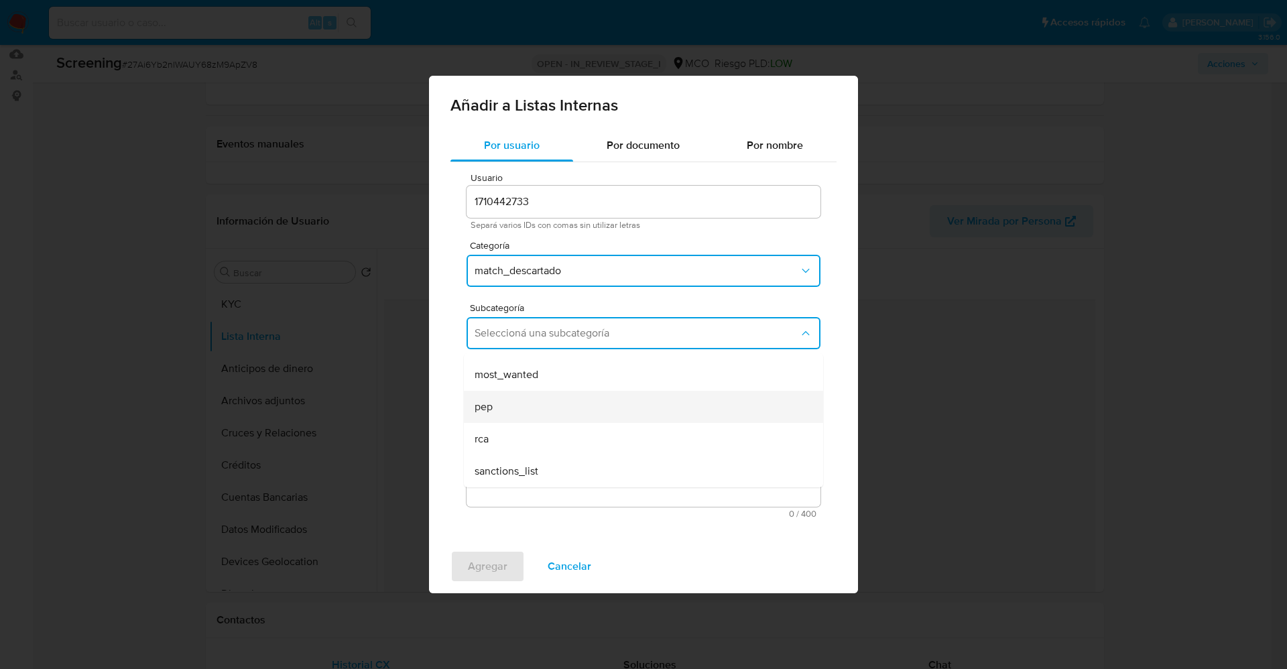
click at [534, 400] on div "pep" at bounding box center [640, 407] width 330 height 32
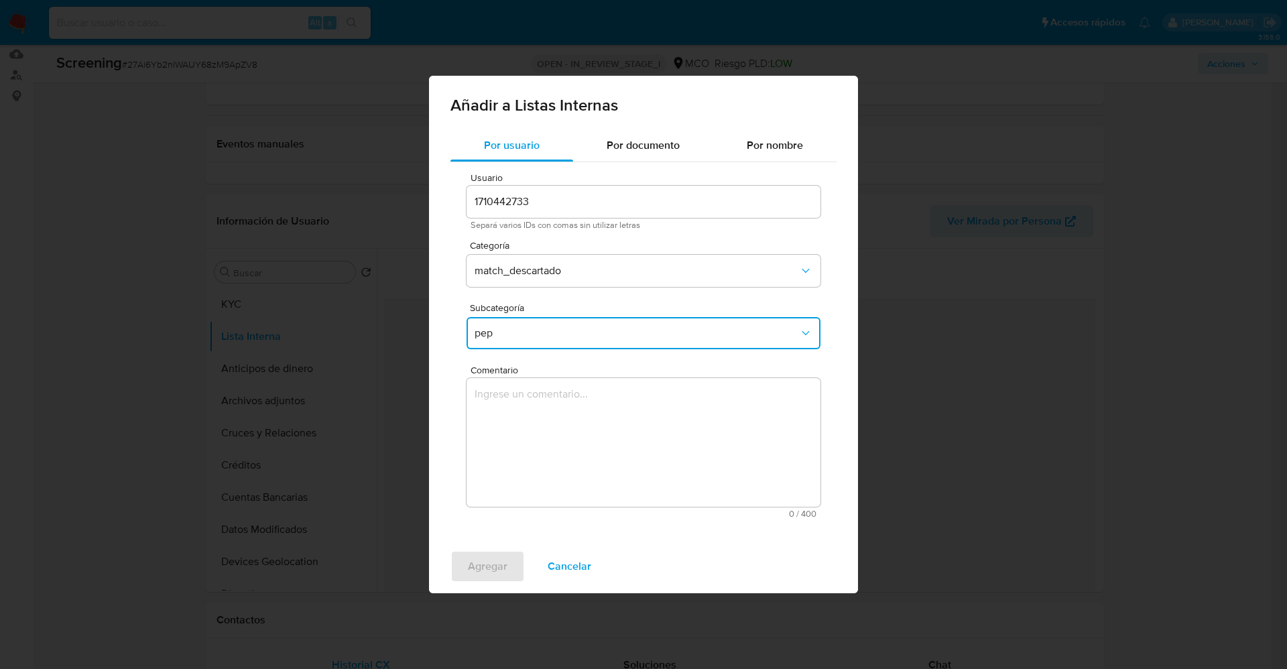
click at [531, 410] on textarea "Comentario" at bounding box center [644, 442] width 354 height 129
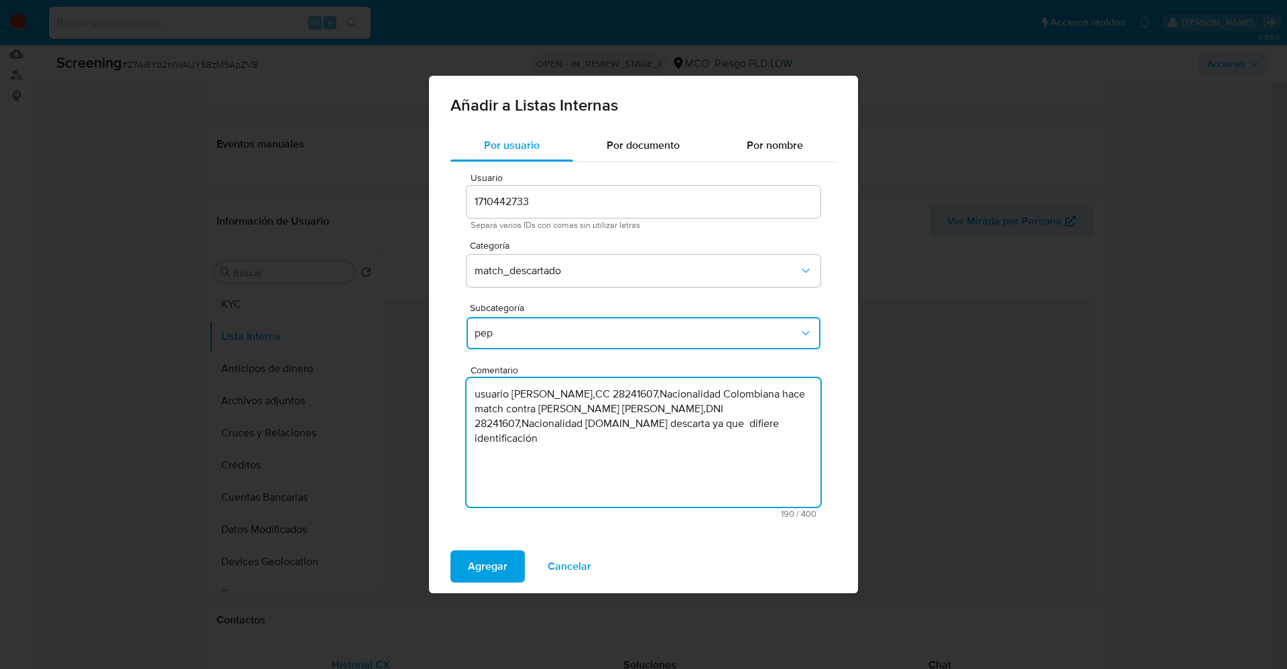
click at [479, 400] on textarea "usuario [PERSON_NAME],CC 28241607,Nacionalidad Colombiana hace match contra [PE…" at bounding box center [644, 442] width 354 height 129
type textarea "Usuario [PERSON_NAME],CC 28241607,Nacionalidad Colombiana hace match contra [PE…"
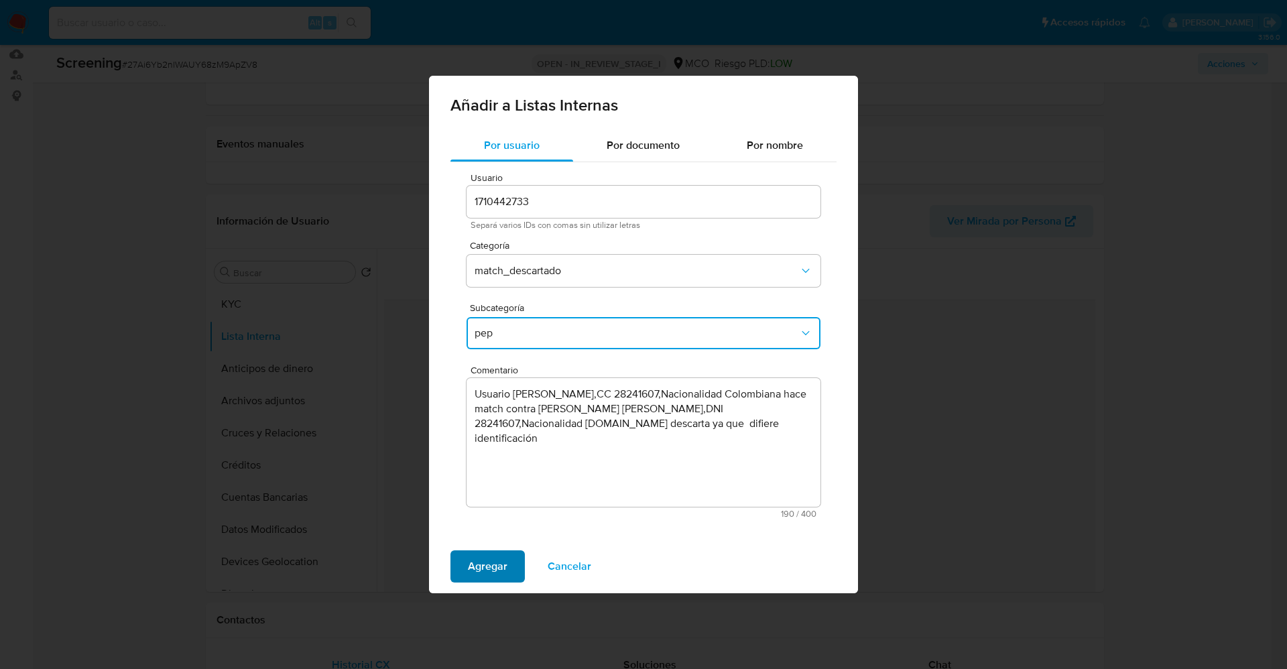
click at [495, 564] on span "Agregar" at bounding box center [488, 566] width 40 height 29
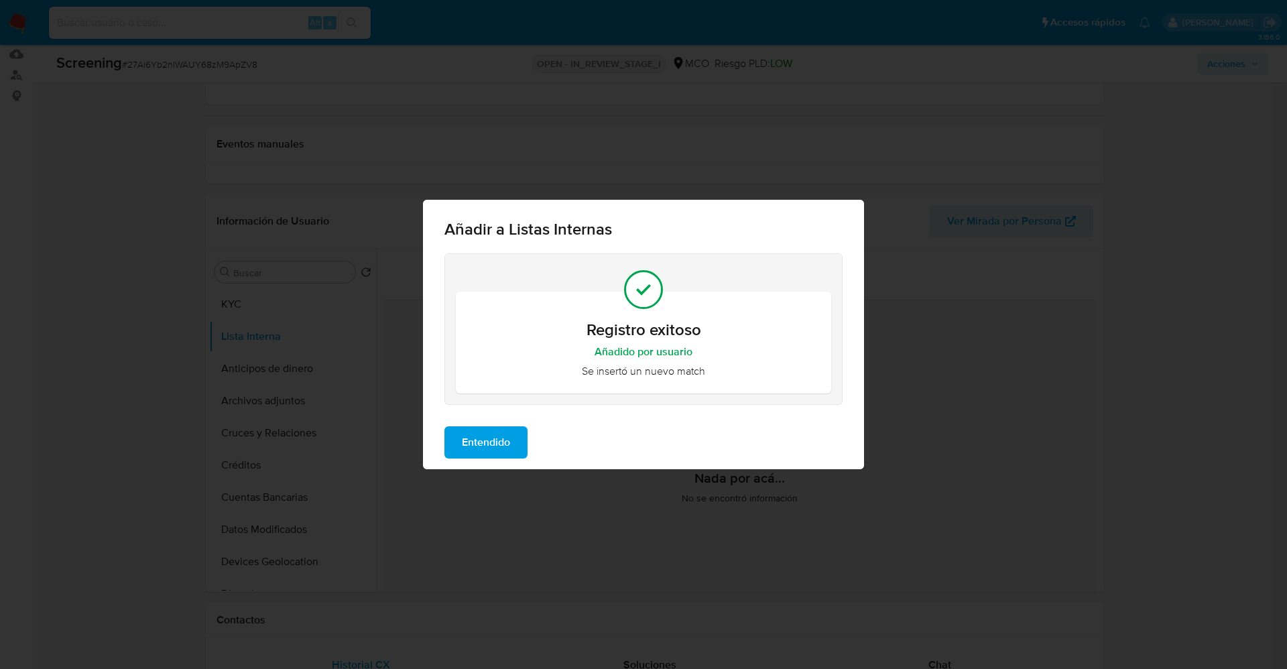
click at [513, 445] on button "Entendido" at bounding box center [485, 442] width 83 height 32
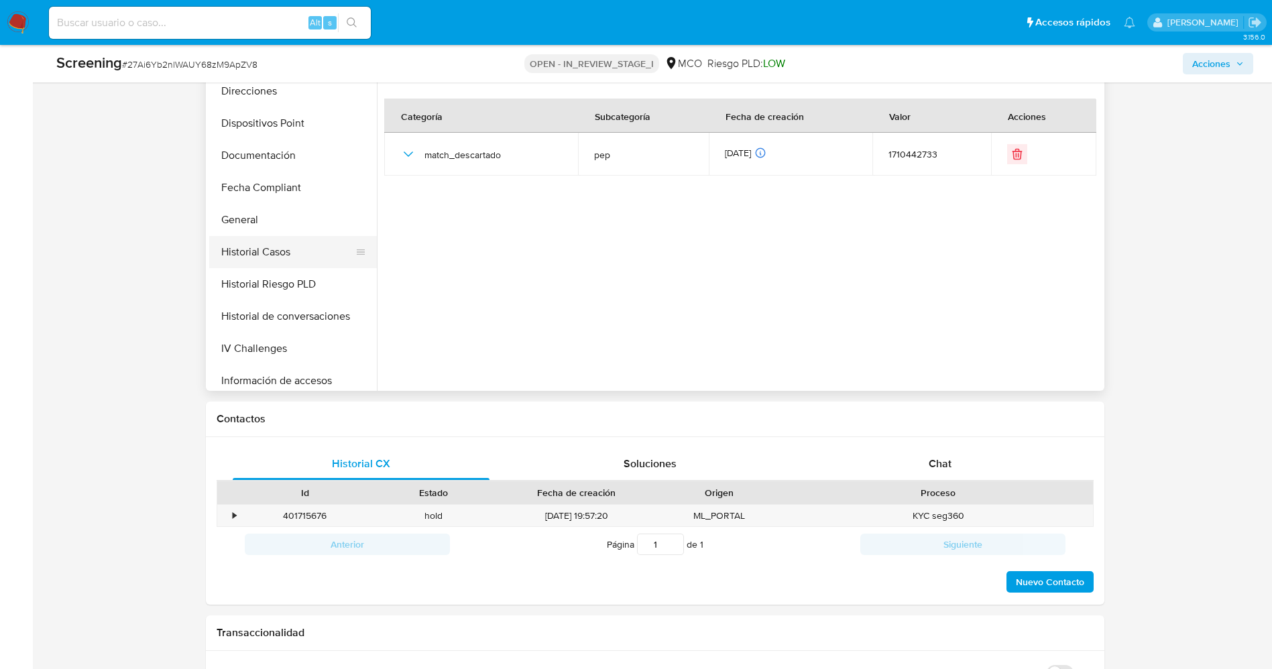
scroll to position [566, 0]
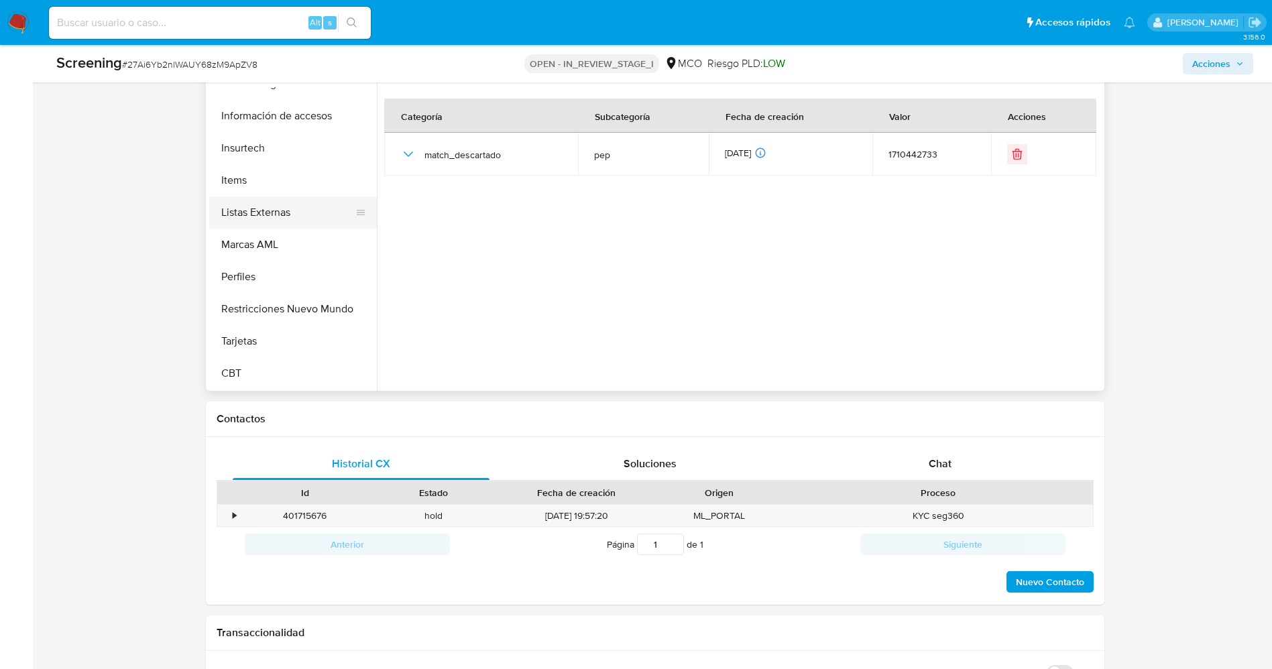
click at [277, 210] on button "Listas Externas" at bounding box center [287, 212] width 157 height 32
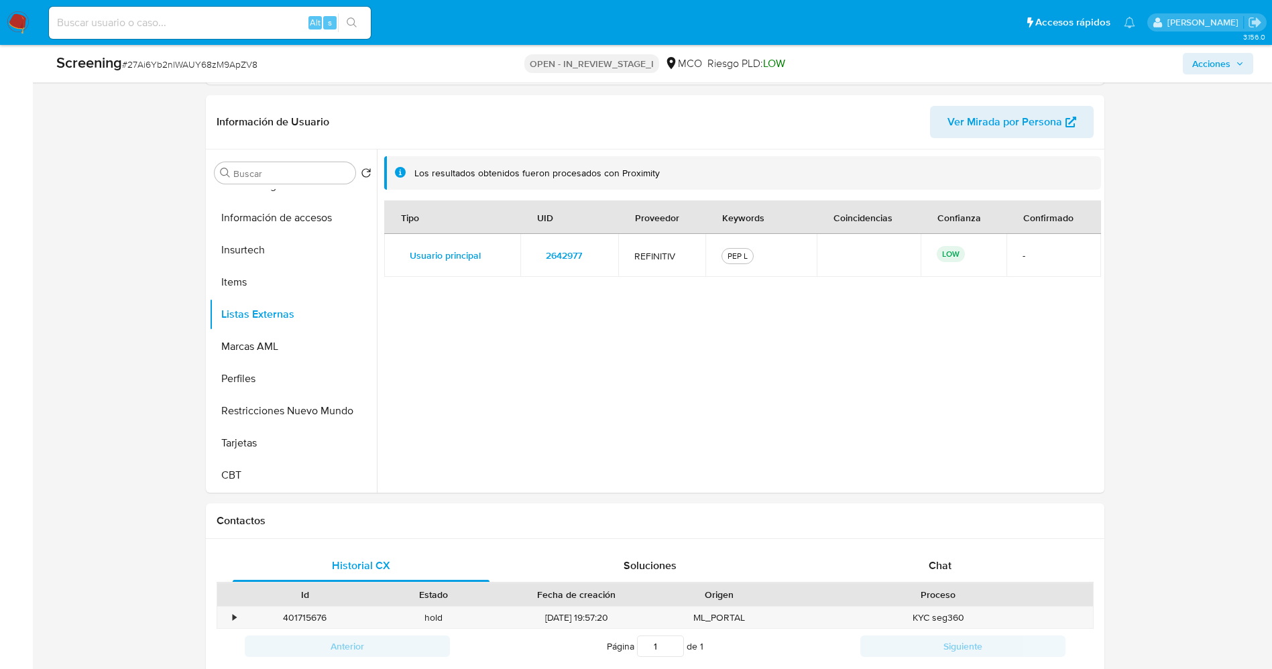
scroll to position [201, 0]
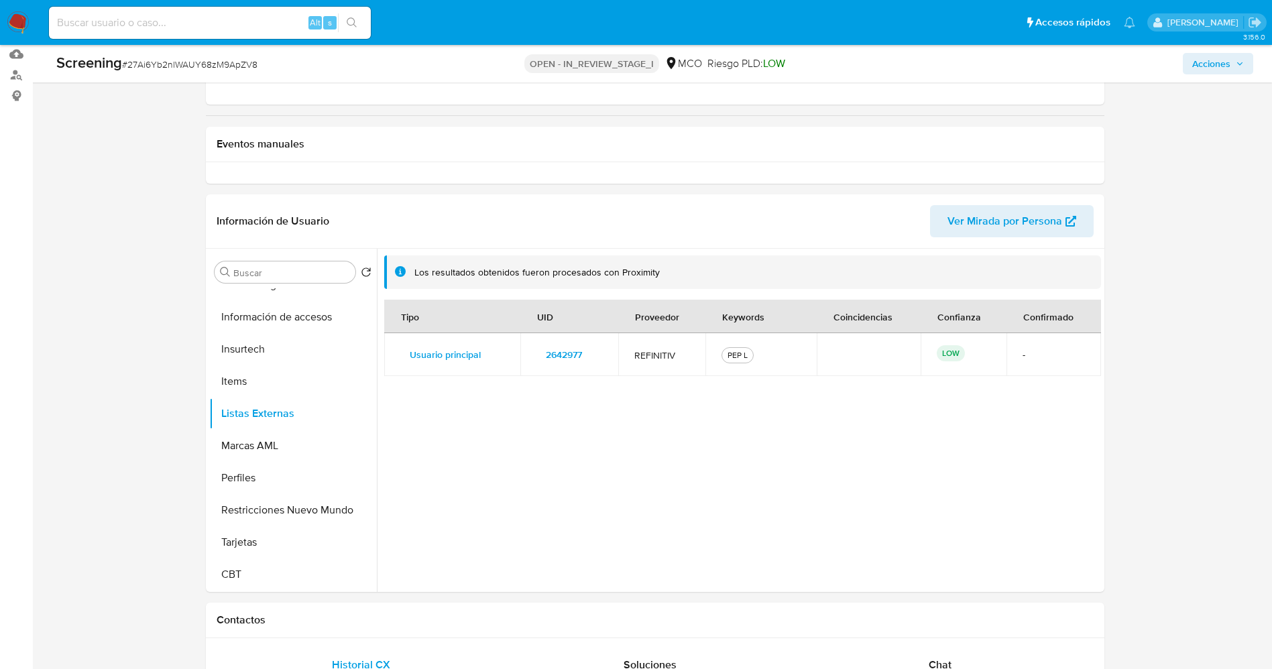
click at [551, 355] on span "2642977" at bounding box center [564, 354] width 36 height 19
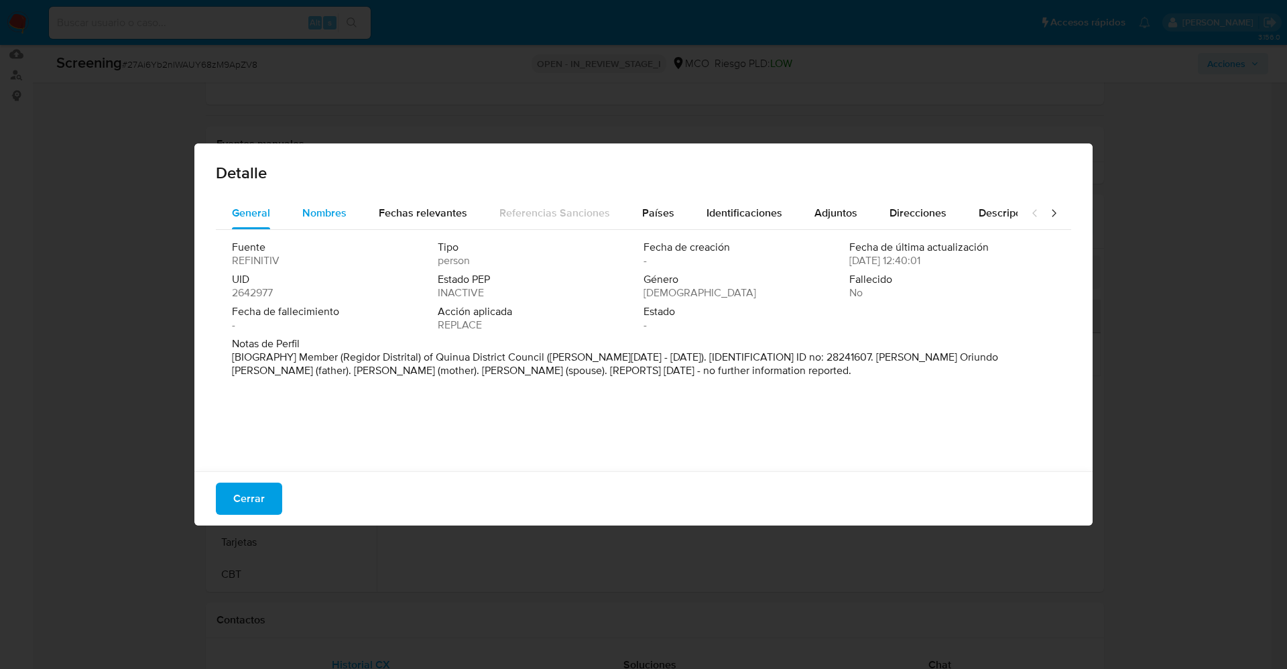
click at [345, 215] on span "Nombres" at bounding box center [324, 212] width 44 height 15
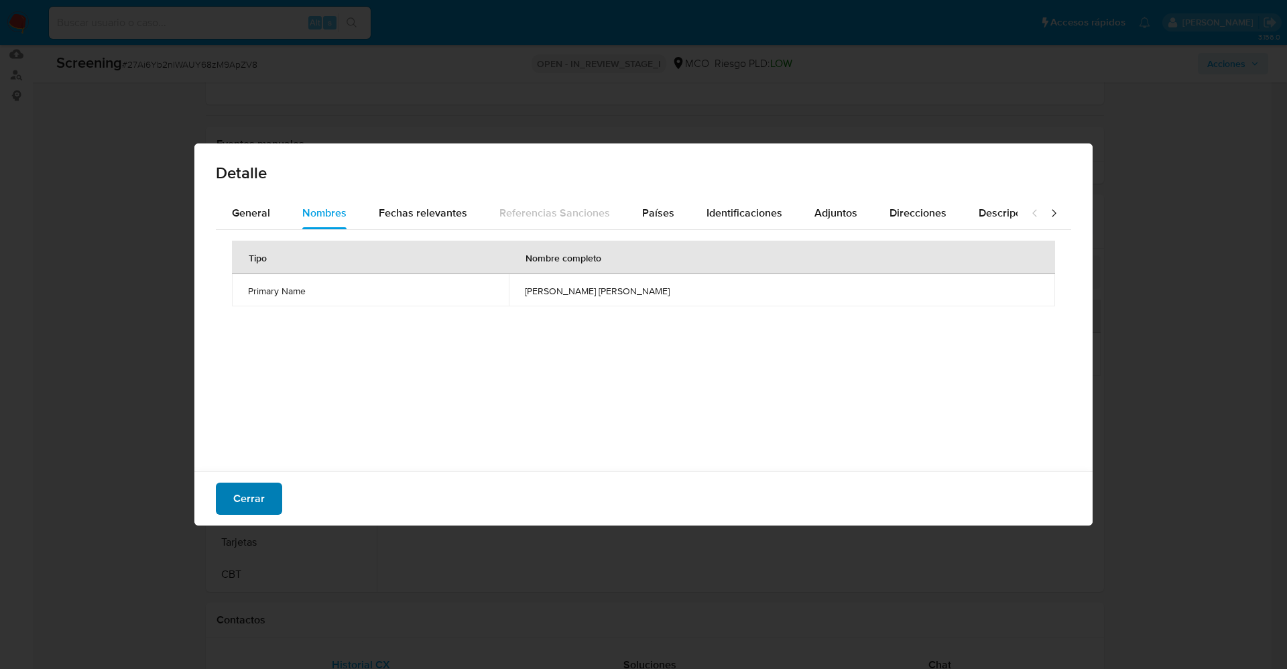
click at [245, 497] on span "Cerrar" at bounding box center [249, 498] width 32 height 29
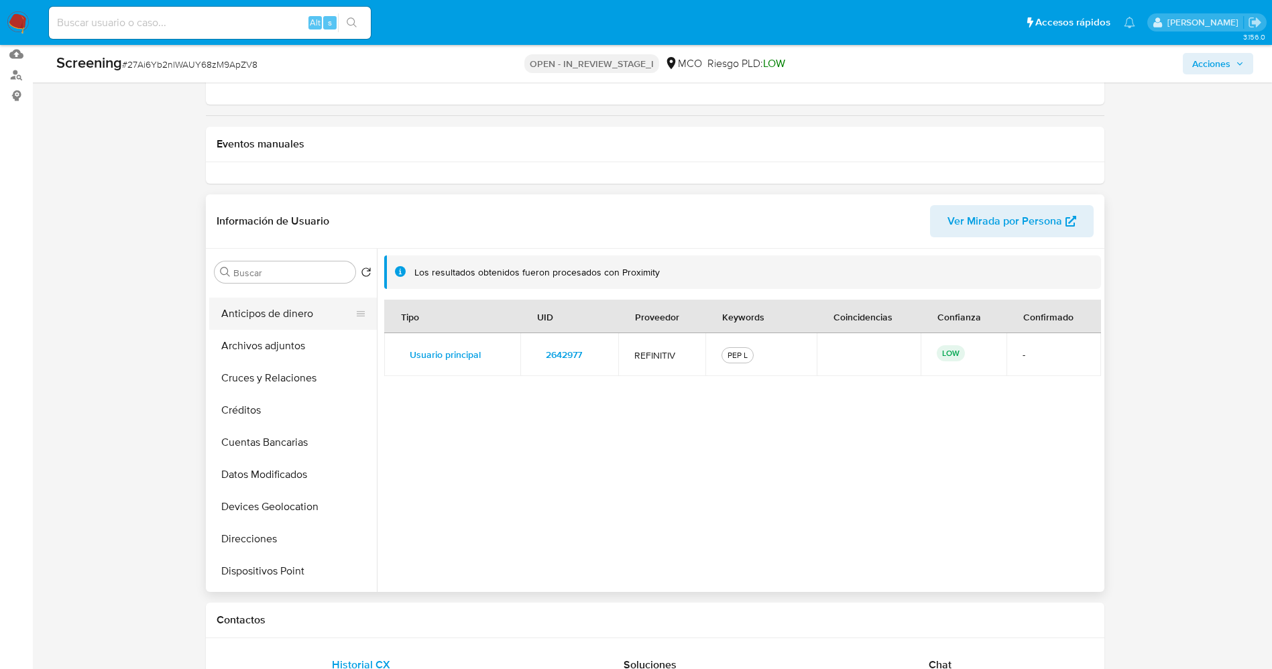
scroll to position [0, 0]
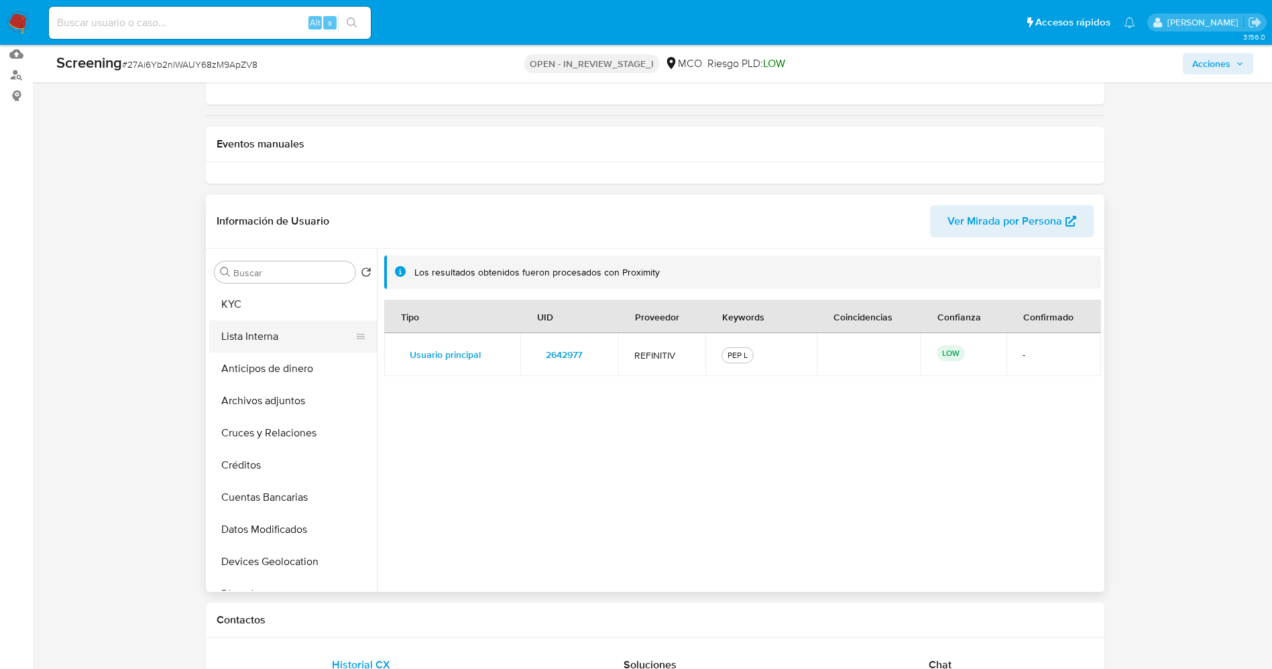
click at [273, 340] on button "Lista Interna" at bounding box center [287, 336] width 157 height 32
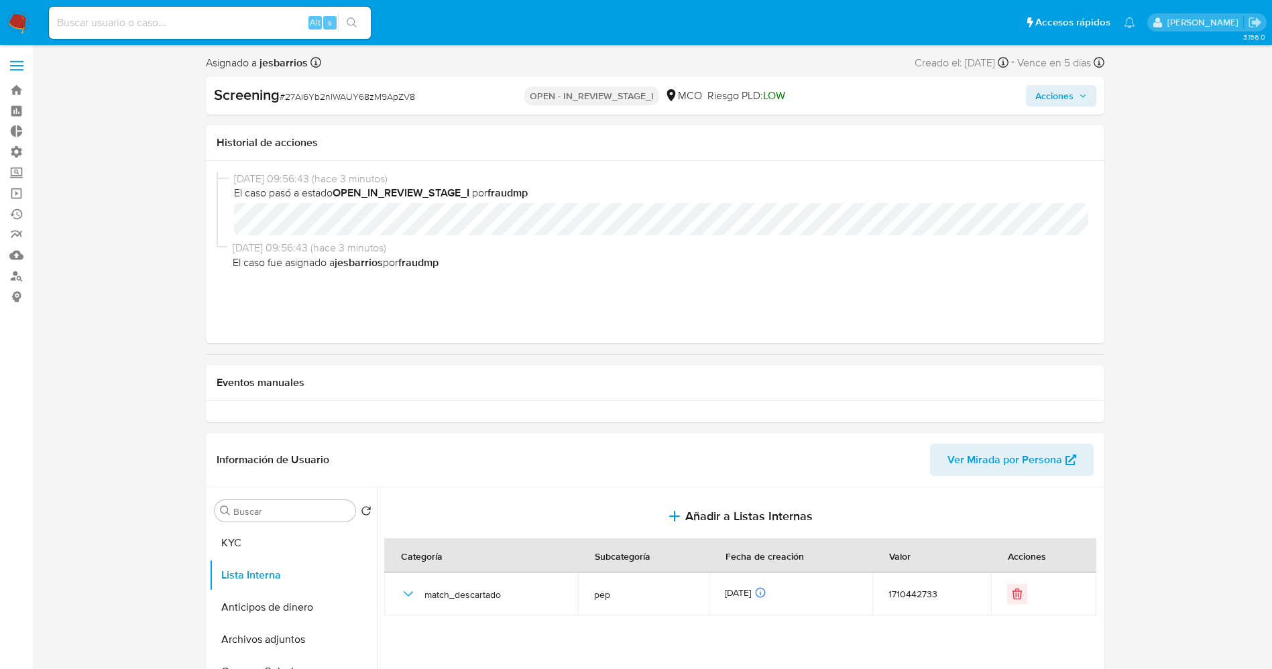
click at [1060, 99] on span "Acciones" at bounding box center [1054, 95] width 38 height 21
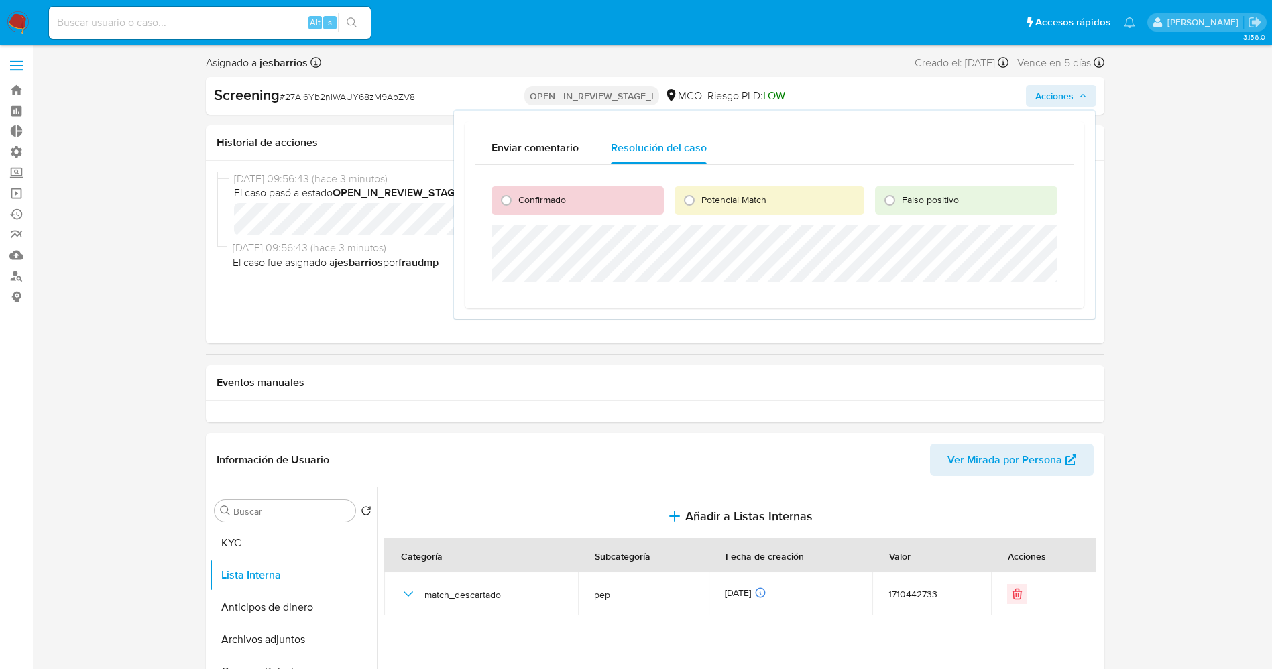
click at [937, 197] on span "Falso positivo" at bounding box center [930, 199] width 57 height 13
click at [900, 197] on input "Falso positivo" at bounding box center [889, 200] width 21 height 21
radio input "true"
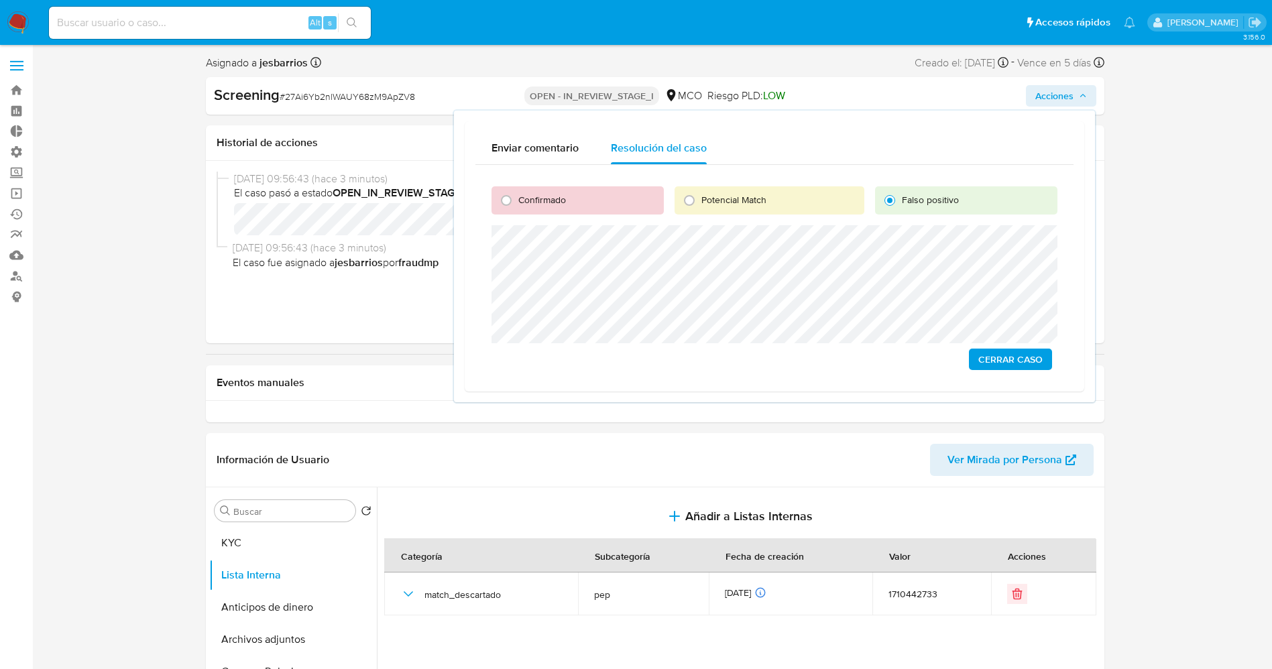
click at [1019, 365] on span "Cerrar Caso" at bounding box center [1010, 359] width 64 height 19
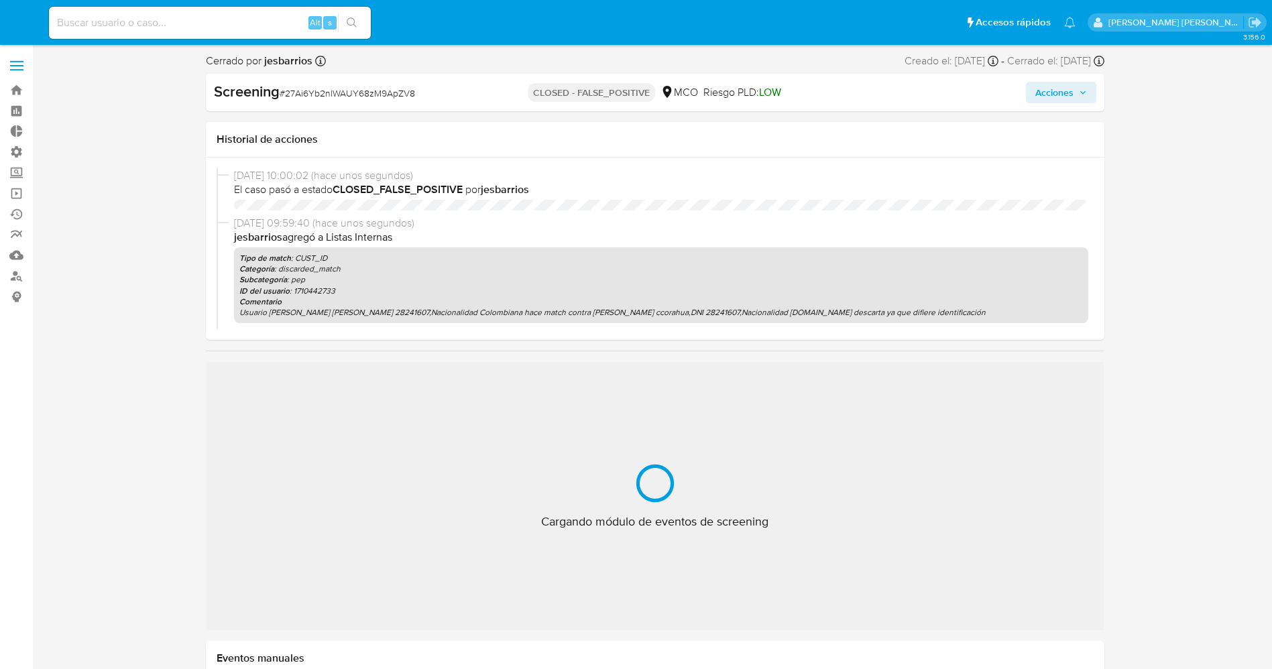
select select "10"
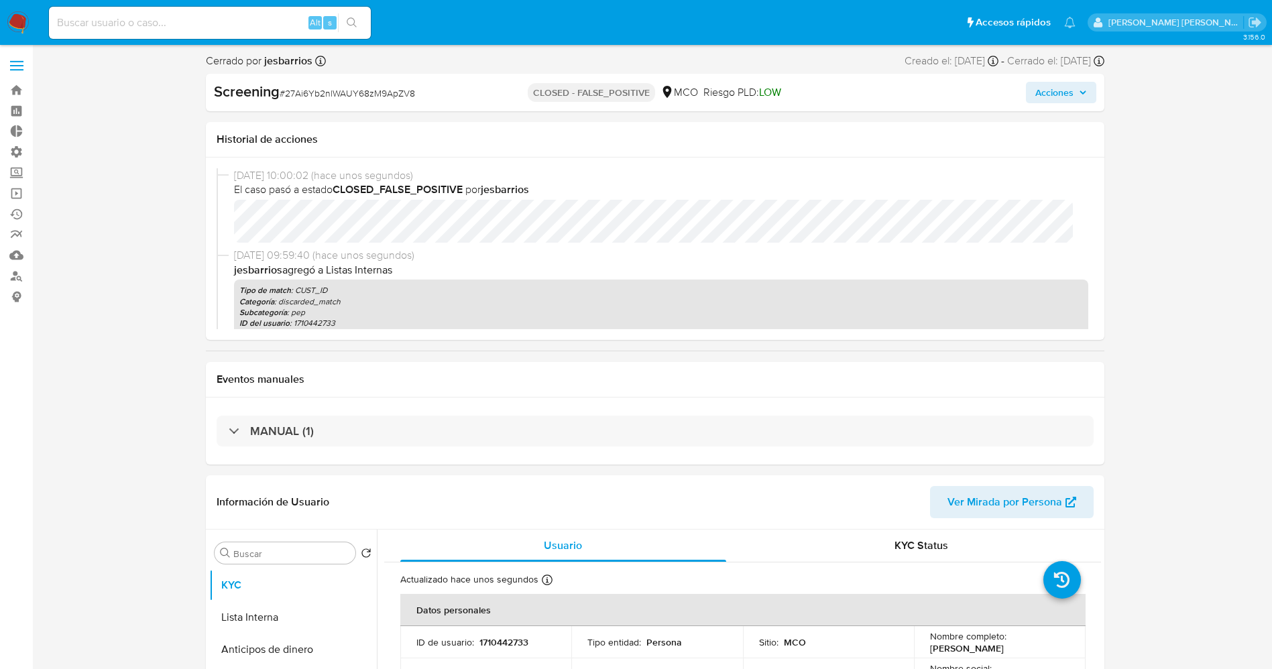
drag, startPoint x: 126, startPoint y: 27, endPoint x: 126, endPoint y: 19, distance: 8.7
click at [126, 27] on input at bounding box center [210, 22] width 322 height 17
paste input "2471473886"
type input "2471473886"
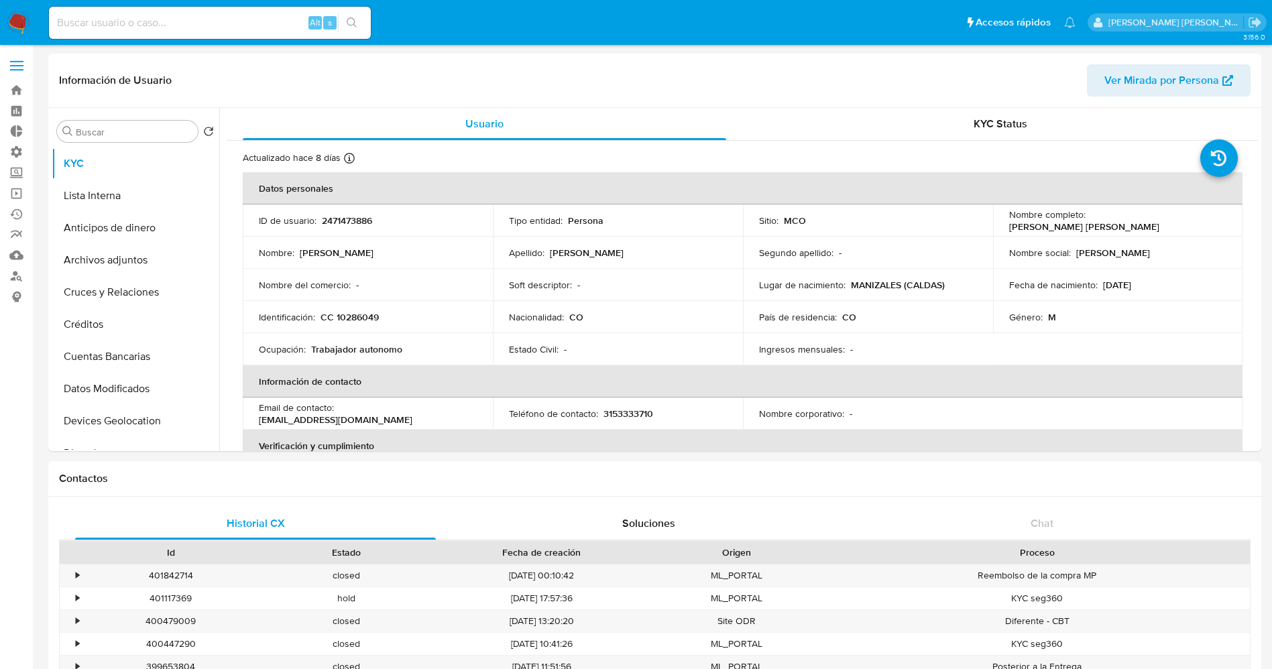
select select "10"
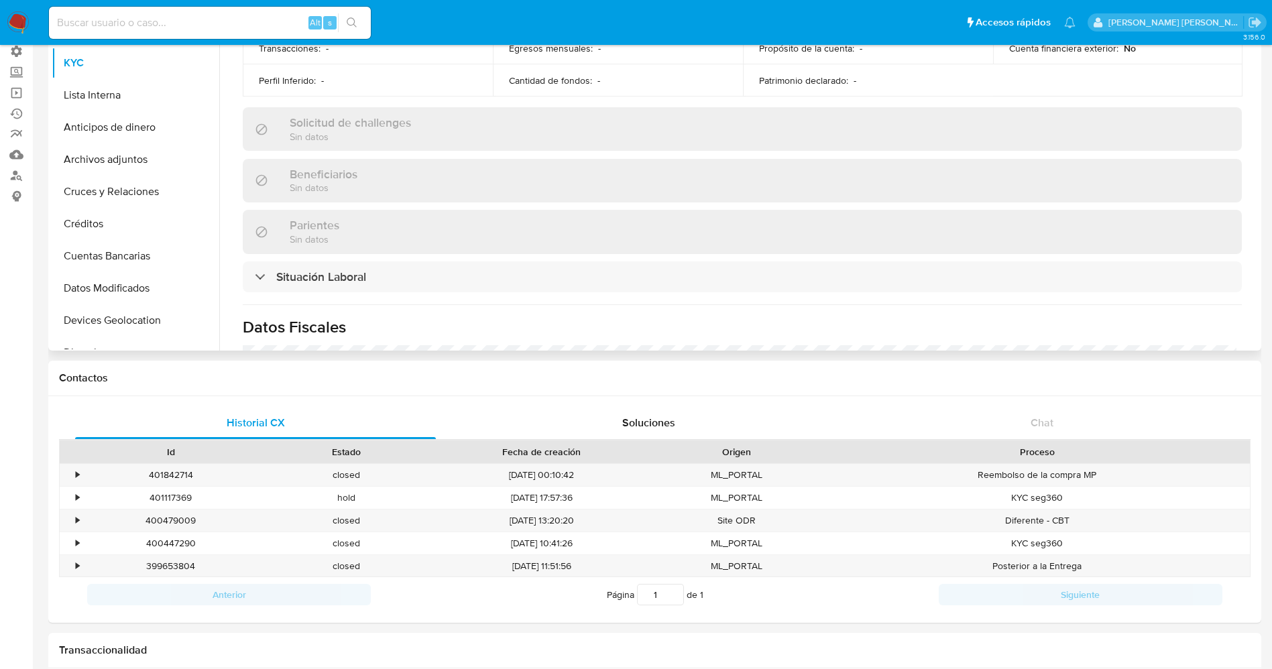
scroll to position [503, 0]
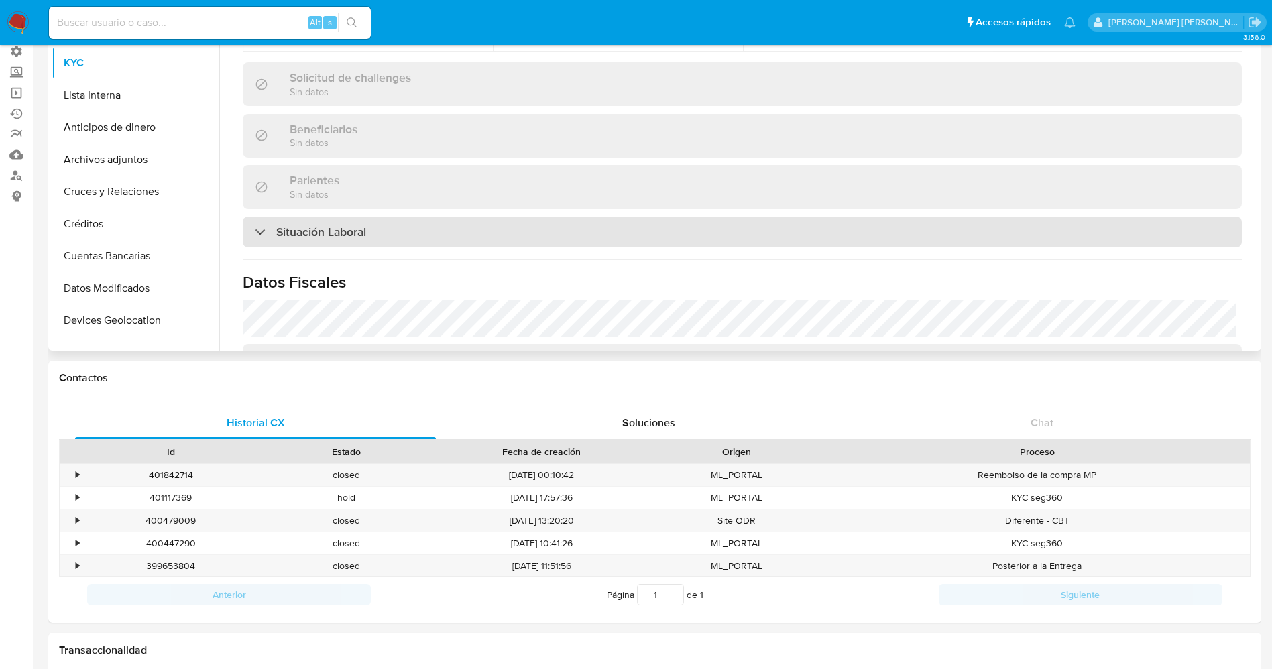
click at [424, 234] on div "Situación Laboral" at bounding box center [742, 232] width 999 height 31
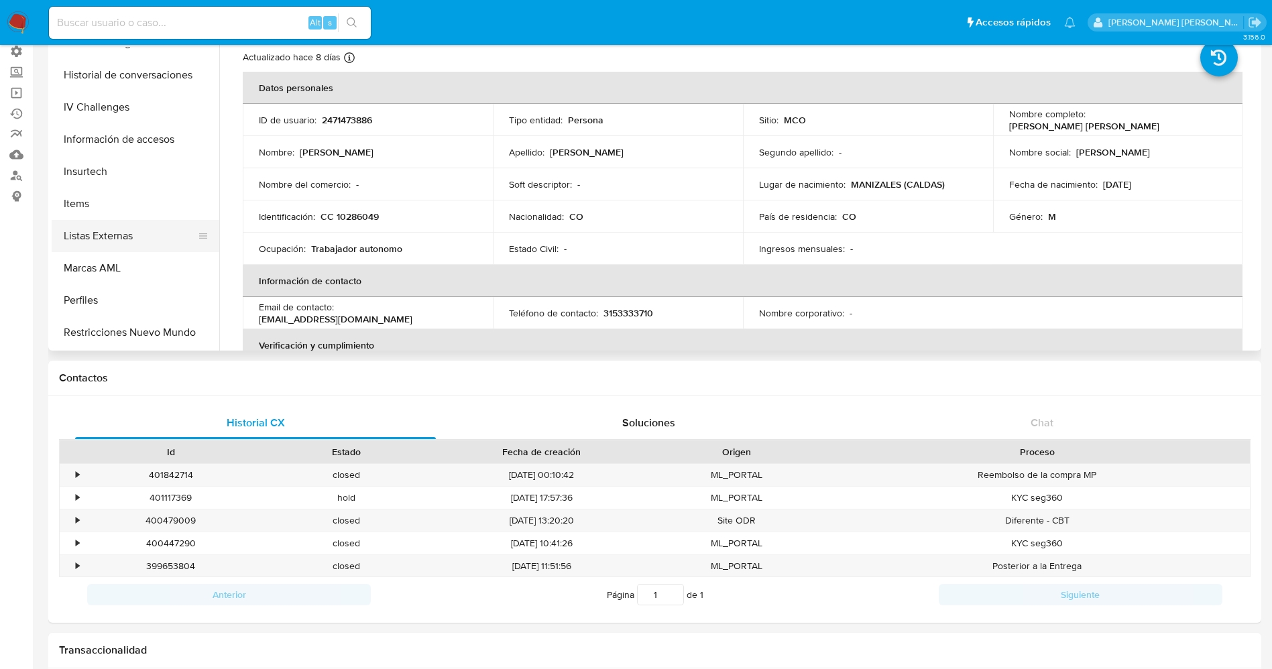
click at [123, 233] on button "Listas Externas" at bounding box center [130, 236] width 157 height 32
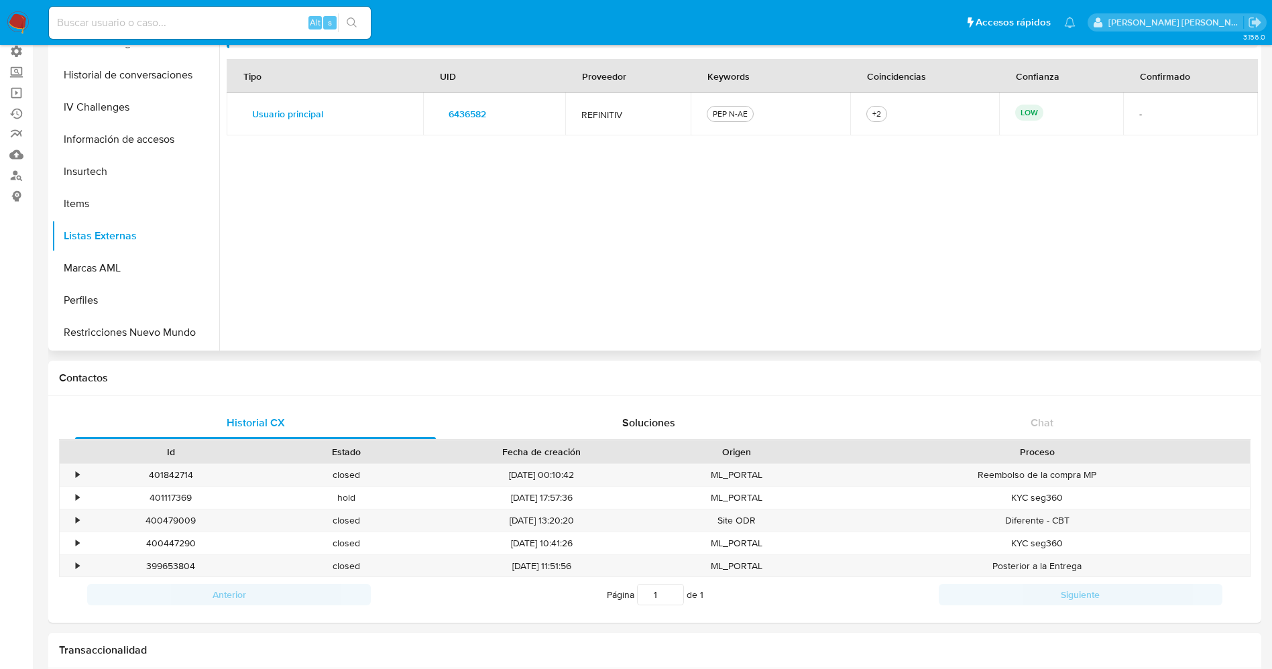
click at [479, 117] on span "6436582" at bounding box center [467, 114] width 38 height 19
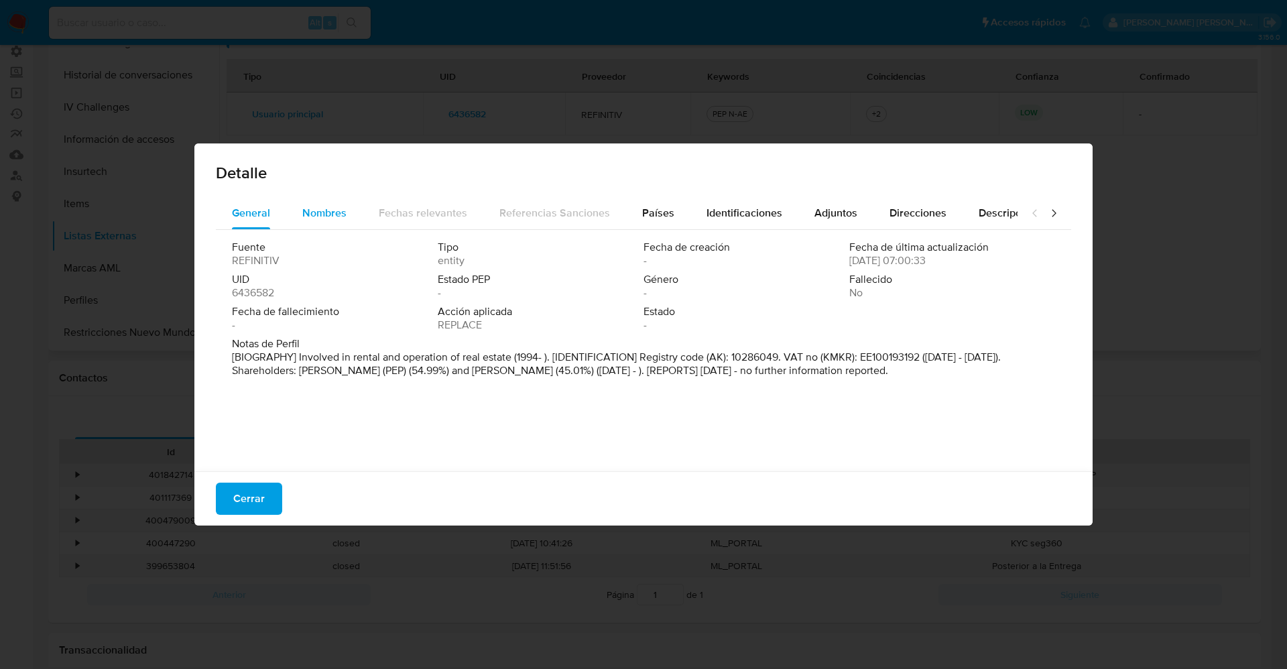
click at [320, 206] on span "Nombres" at bounding box center [324, 212] width 44 height 15
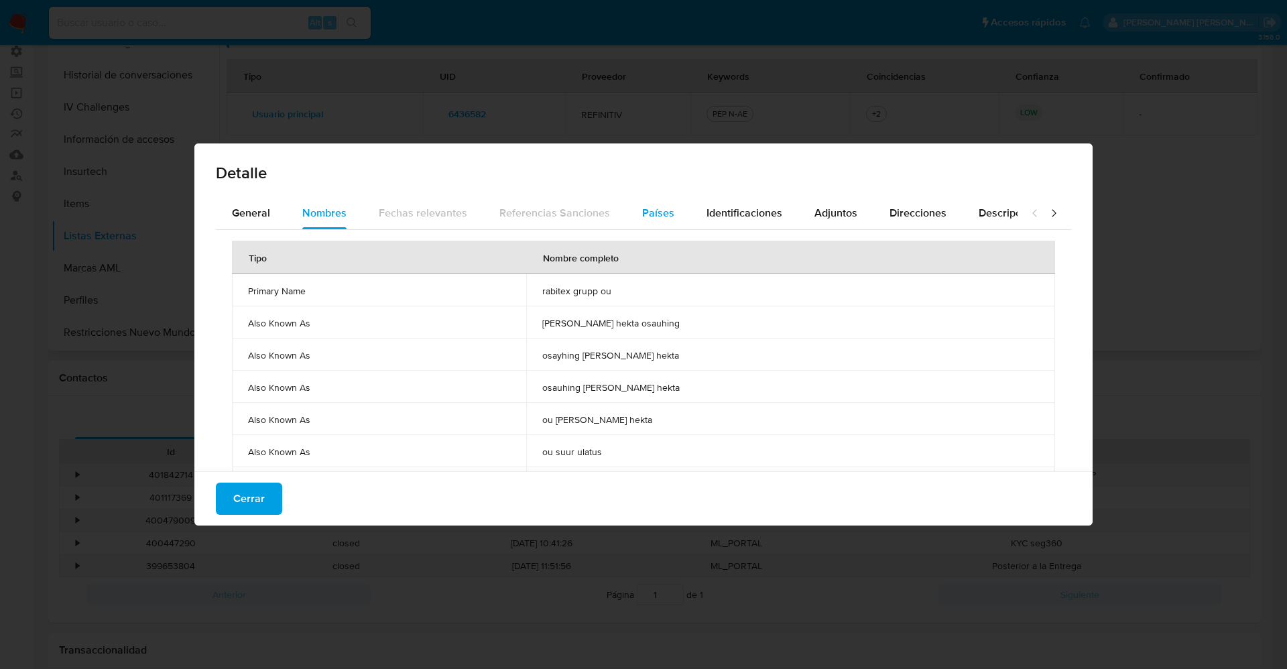
click at [651, 227] on div "Países" at bounding box center [658, 213] width 32 height 32
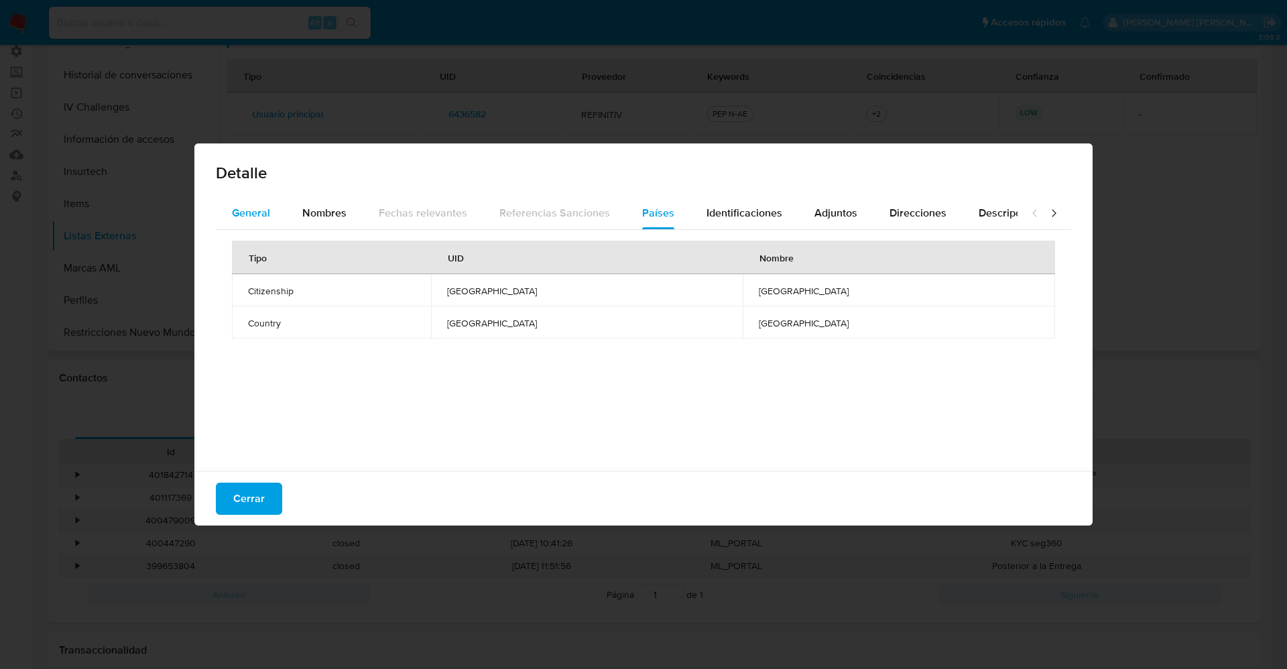
click at [243, 223] on div "General" at bounding box center [251, 213] width 38 height 32
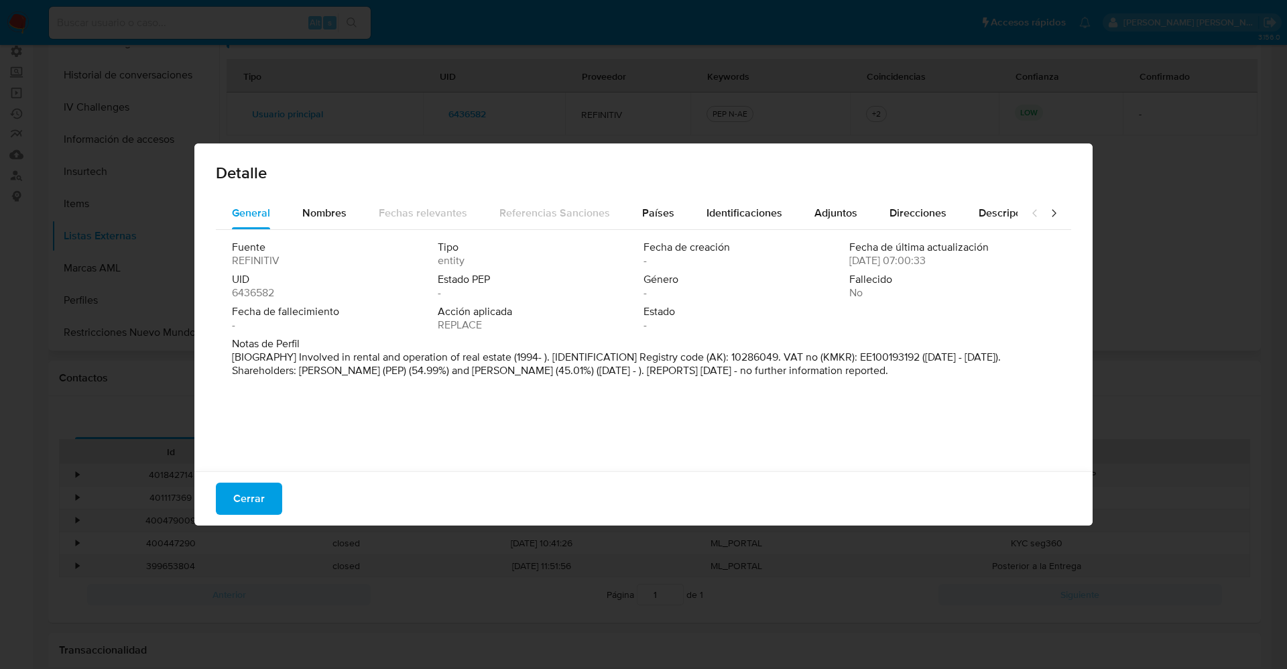
drag, startPoint x: 265, startPoint y: 487, endPoint x: 219, endPoint y: 403, distance: 96.0
click at [259, 488] on button "Cerrar" at bounding box center [249, 499] width 66 height 32
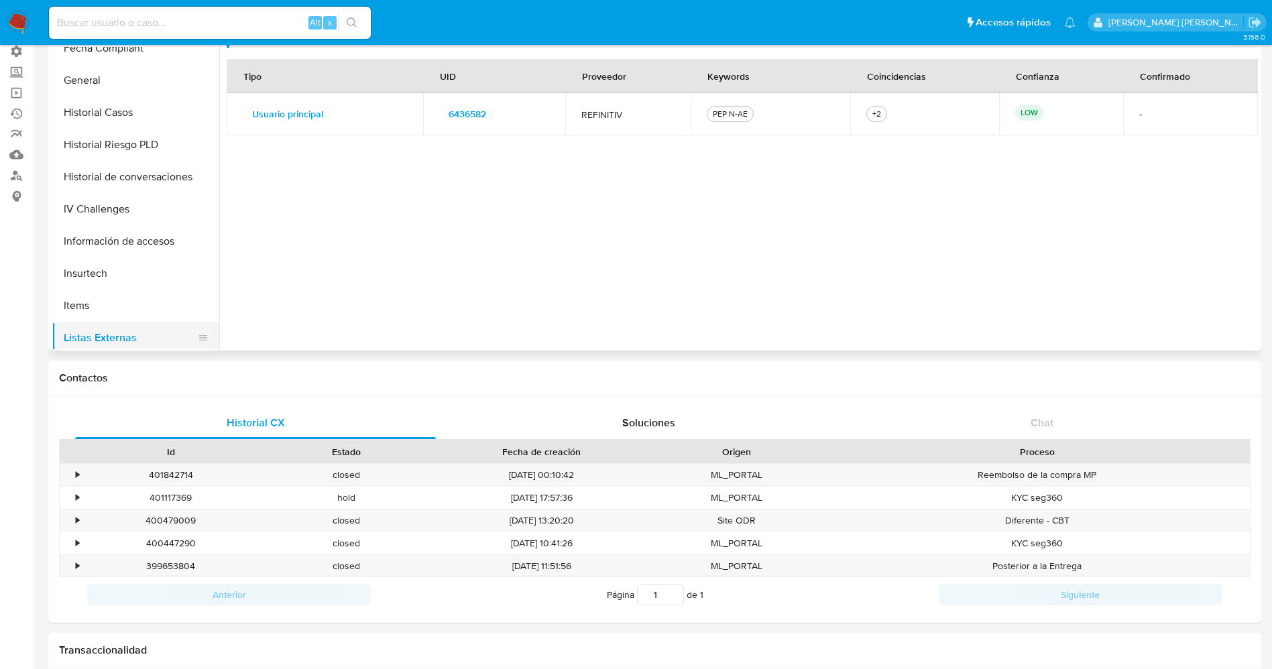
scroll to position [302, 0]
click at [129, 174] on button "General" at bounding box center [130, 180] width 157 height 32
